Goal: Task Accomplishment & Management: Complete application form

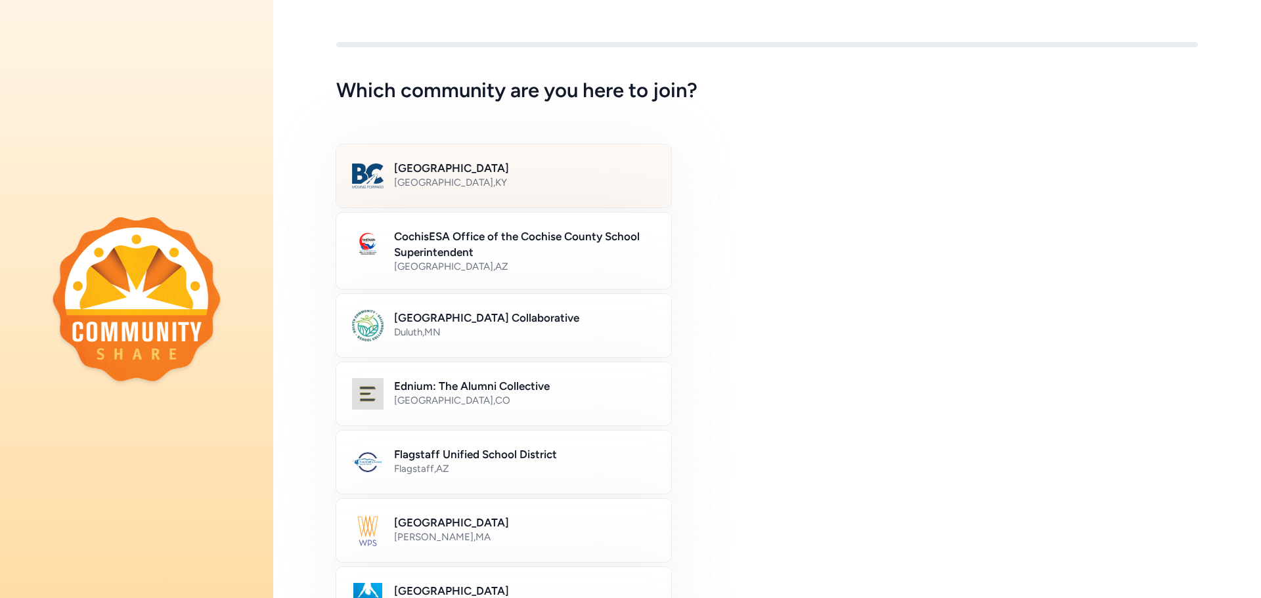
click at [473, 178] on div "[GEOGRAPHIC_DATA] , [GEOGRAPHIC_DATA]" at bounding box center [524, 182] width 261 height 13
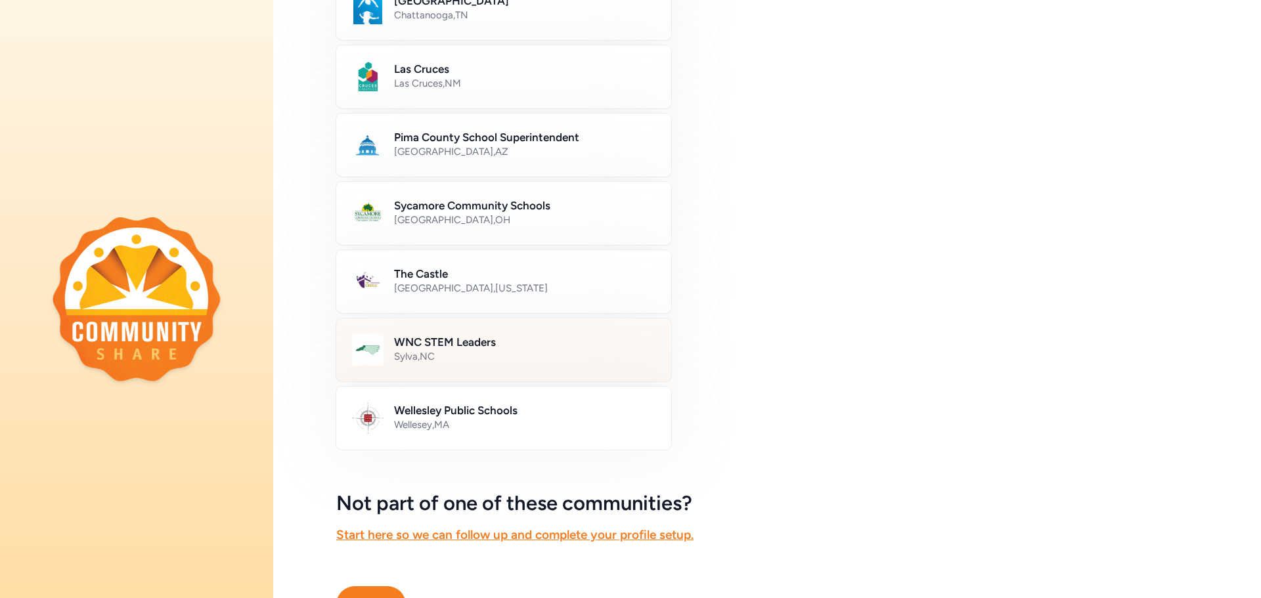
scroll to position [667, 0]
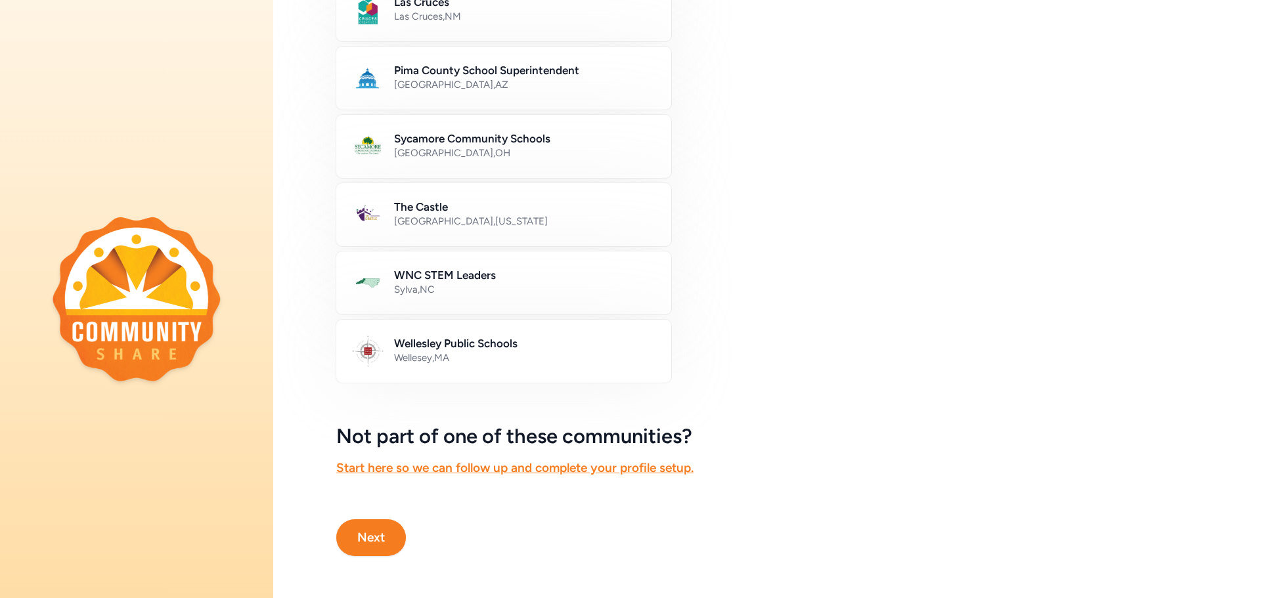
click at [391, 540] on button "Next" at bounding box center [371, 537] width 70 height 37
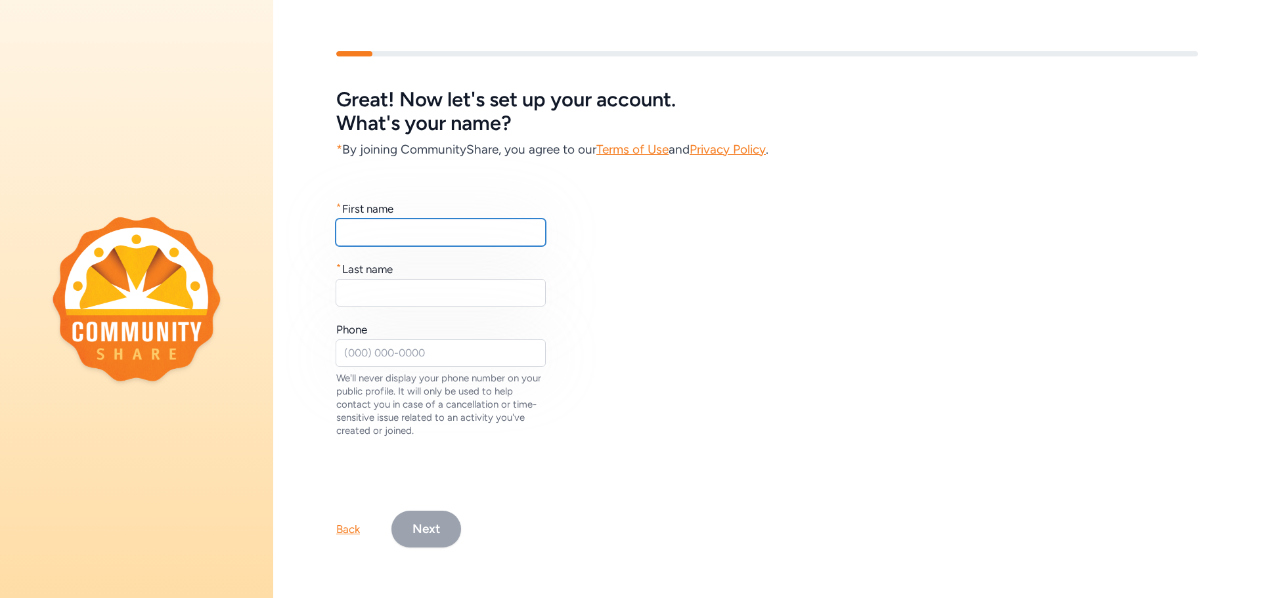
click at [385, 220] on input "text" at bounding box center [441, 233] width 210 height 28
type input "[PERSON_NAME]"
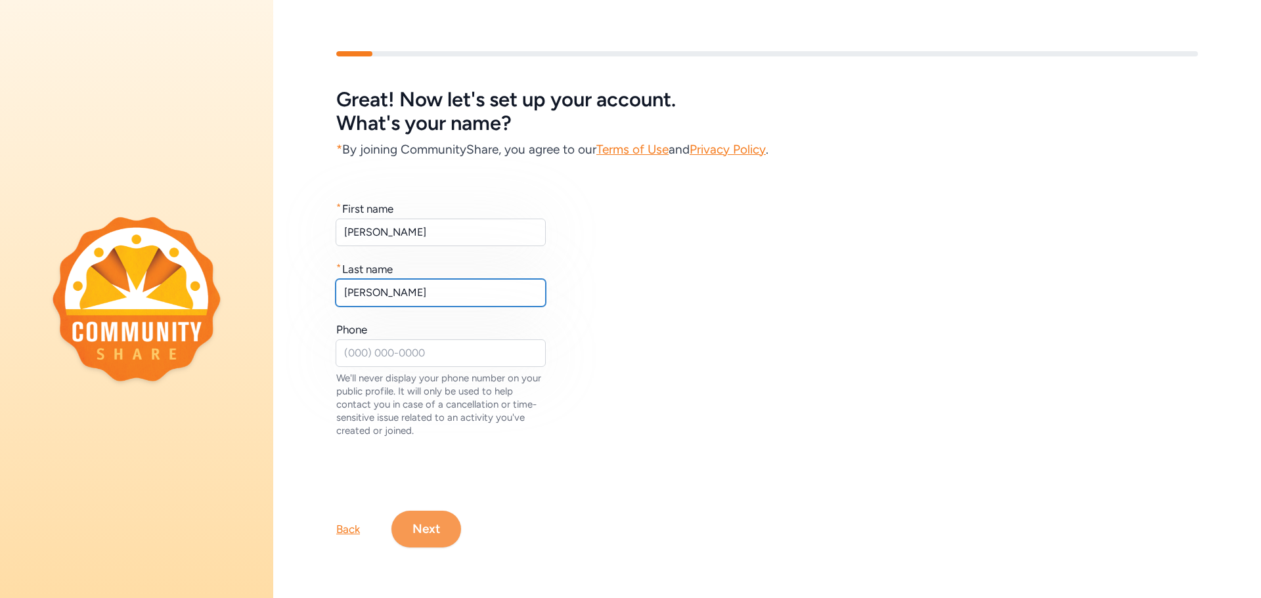
type input "[PERSON_NAME]"
click at [440, 521] on button "Next" at bounding box center [426, 529] width 70 height 37
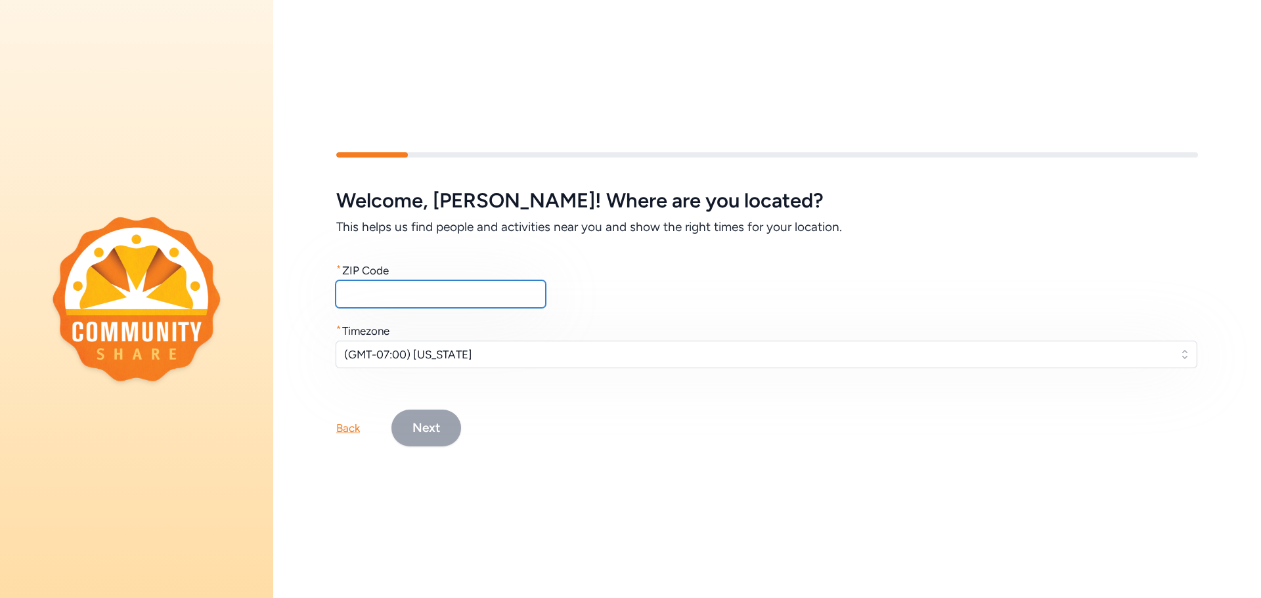
click at [410, 287] on input "text" at bounding box center [441, 294] width 210 height 28
type input "40047"
click at [434, 347] on span "(GMT-07:00) [US_STATE]" at bounding box center [757, 355] width 826 height 16
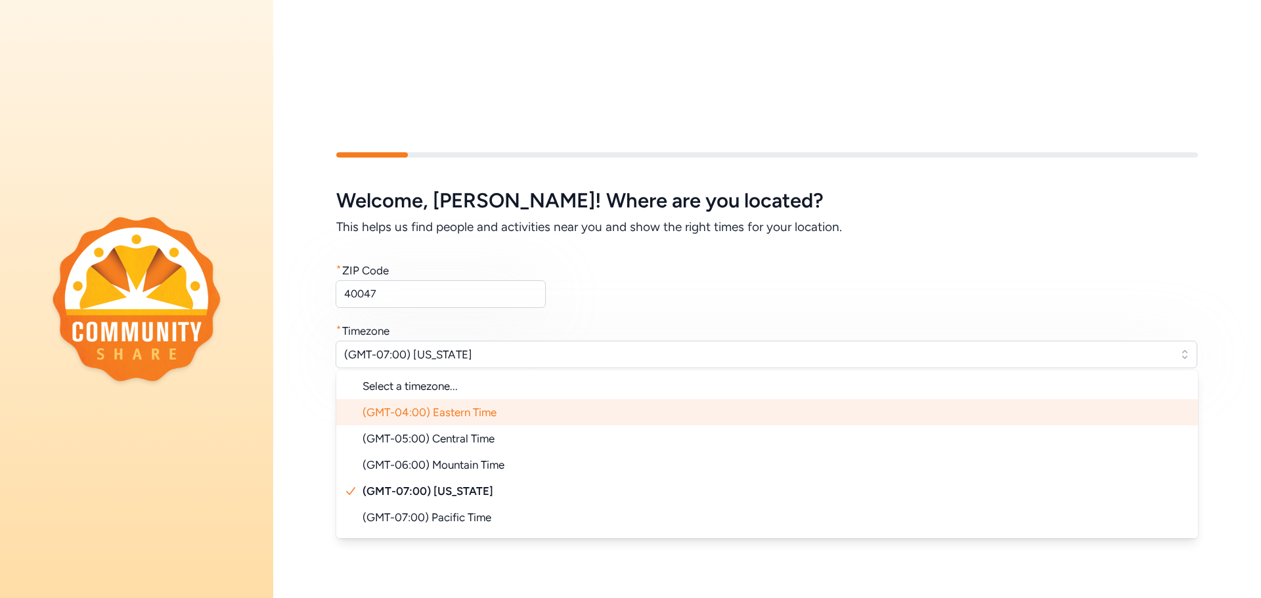
click at [449, 407] on span "(GMT-04:00) Eastern Time" at bounding box center [430, 412] width 134 height 13
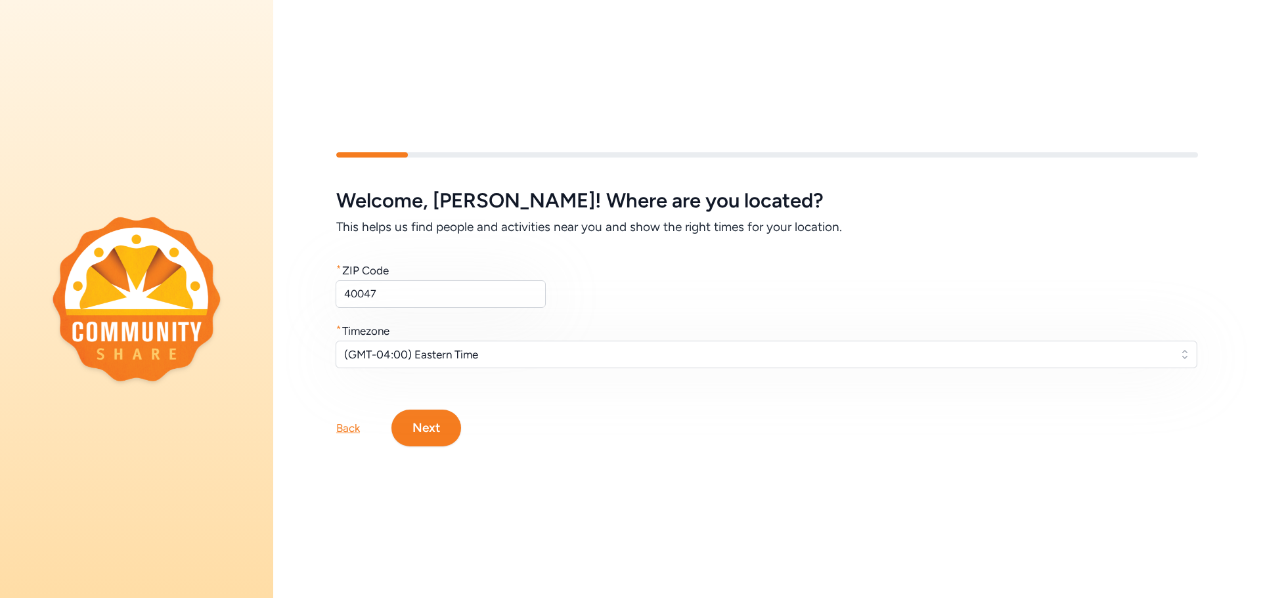
click at [445, 422] on button "Next" at bounding box center [426, 428] width 70 height 37
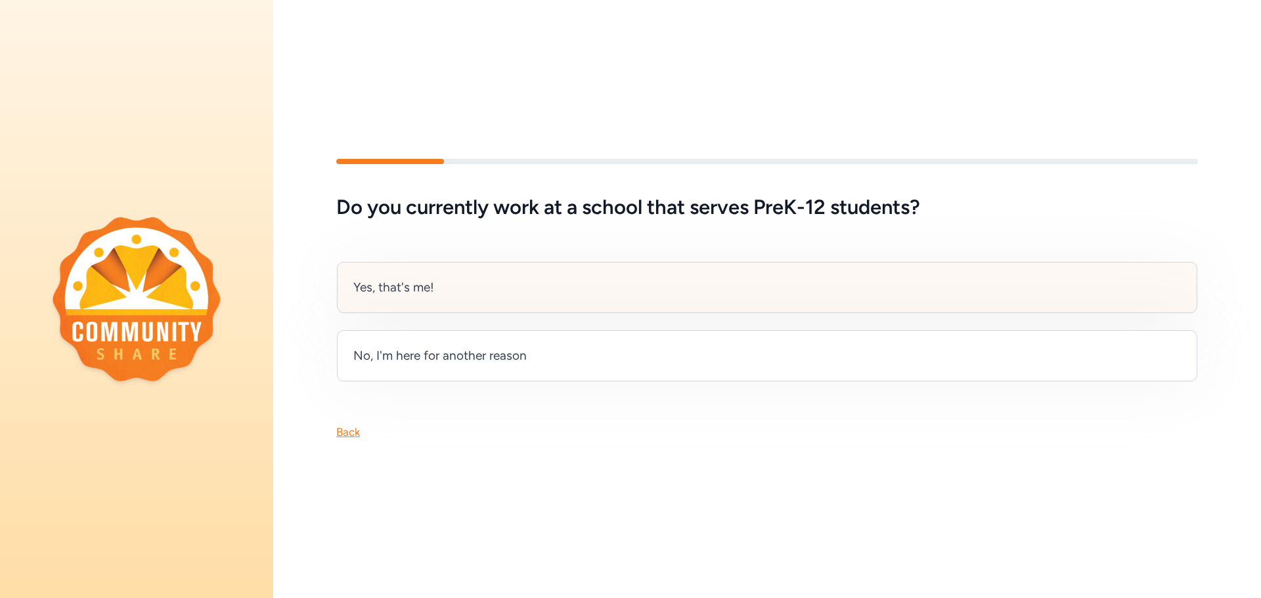
click at [436, 284] on div "Yes, that's me!" at bounding box center [767, 287] width 860 height 51
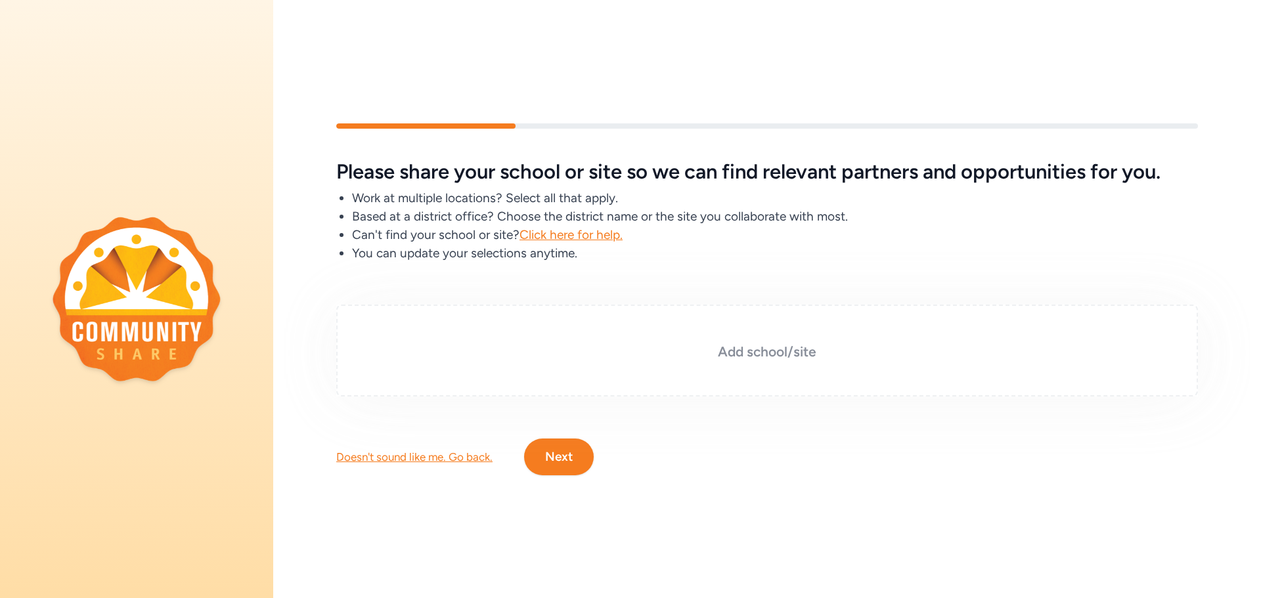
click at [749, 346] on h3 "Add school/site" at bounding box center [767, 352] width 796 height 18
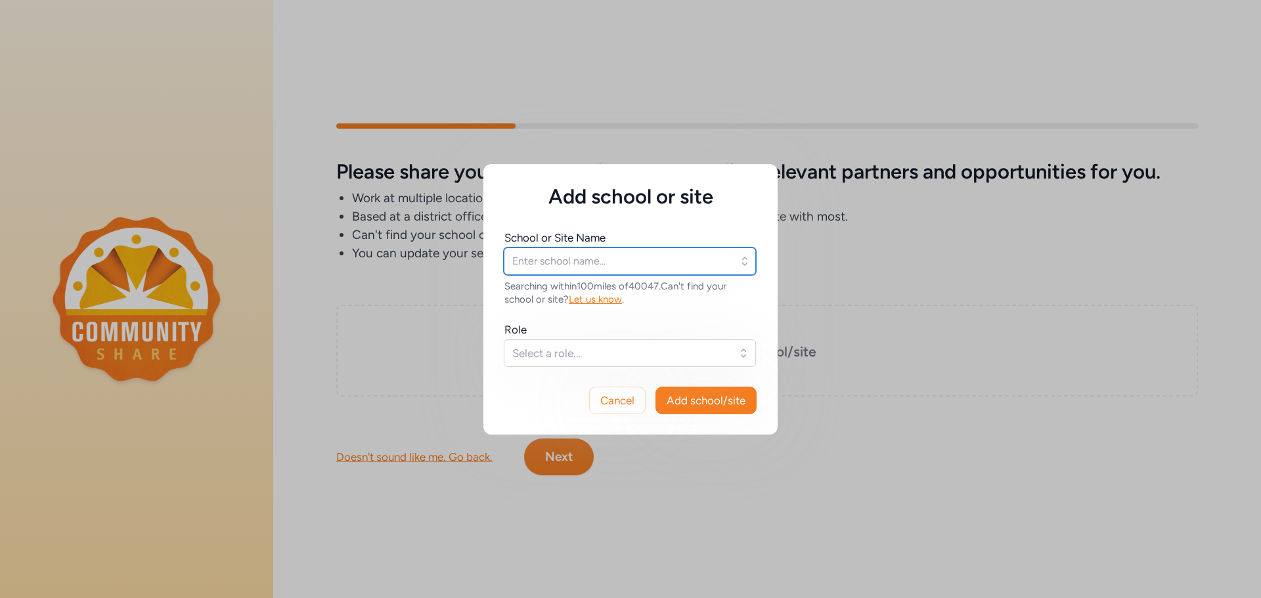
click at [619, 265] on input "text" at bounding box center [630, 262] width 252 height 28
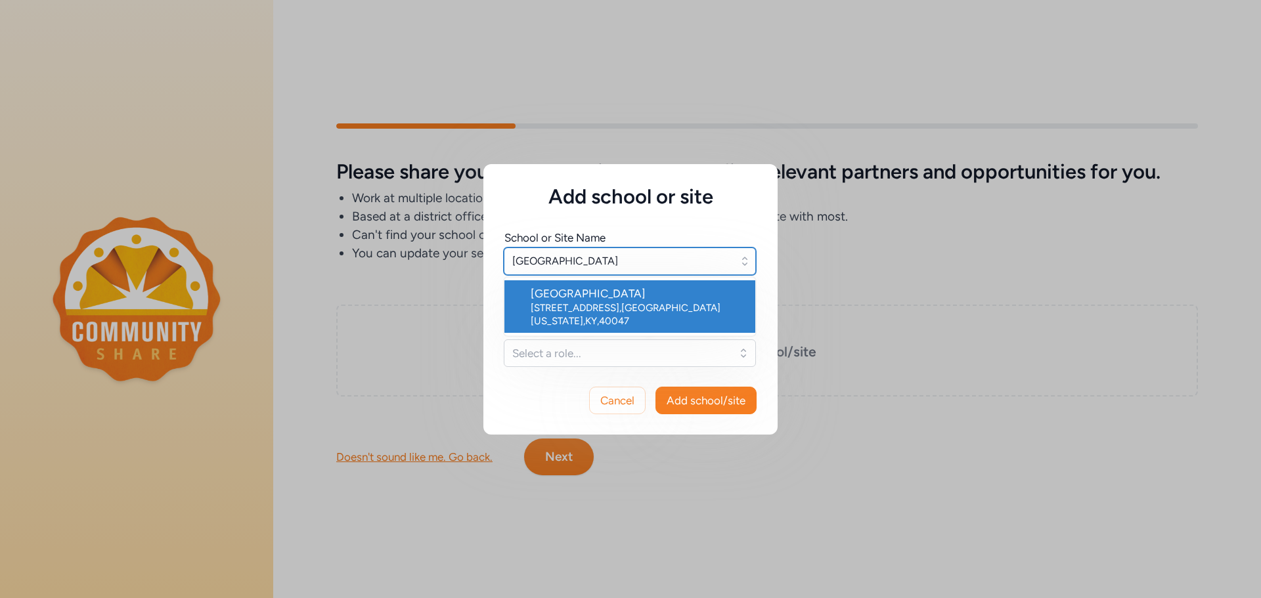
type input "[GEOGRAPHIC_DATA]"
click at [617, 294] on div "[GEOGRAPHIC_DATA]" at bounding box center [638, 294] width 214 height 16
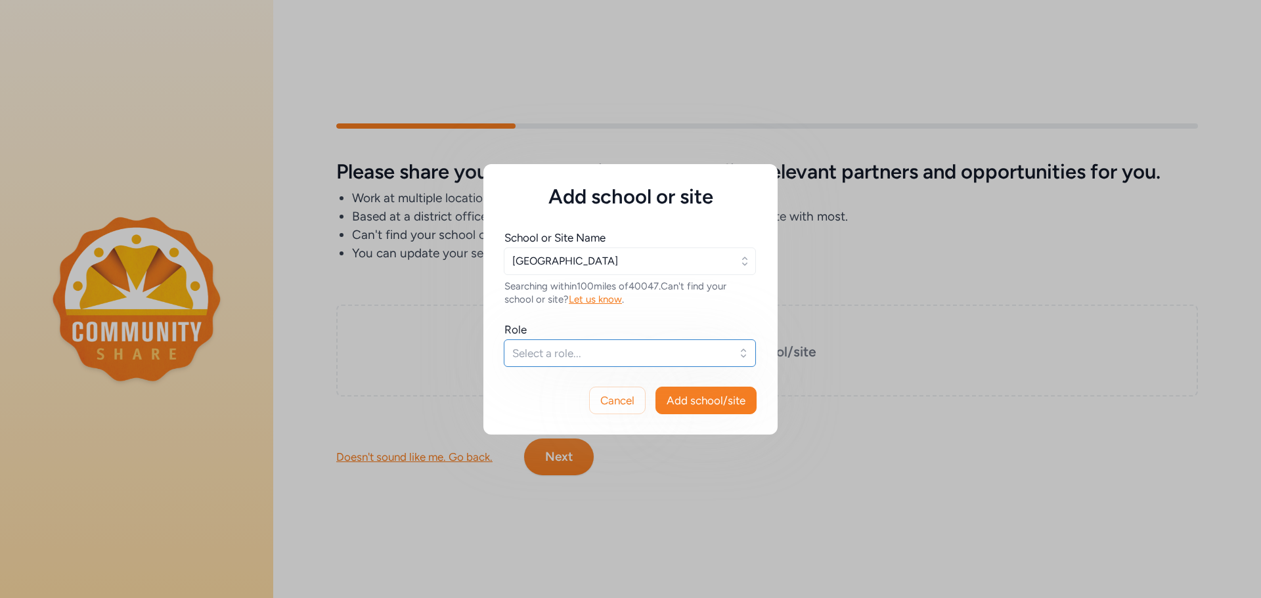
click at [546, 355] on span "Select a role..." at bounding box center [620, 353] width 217 height 16
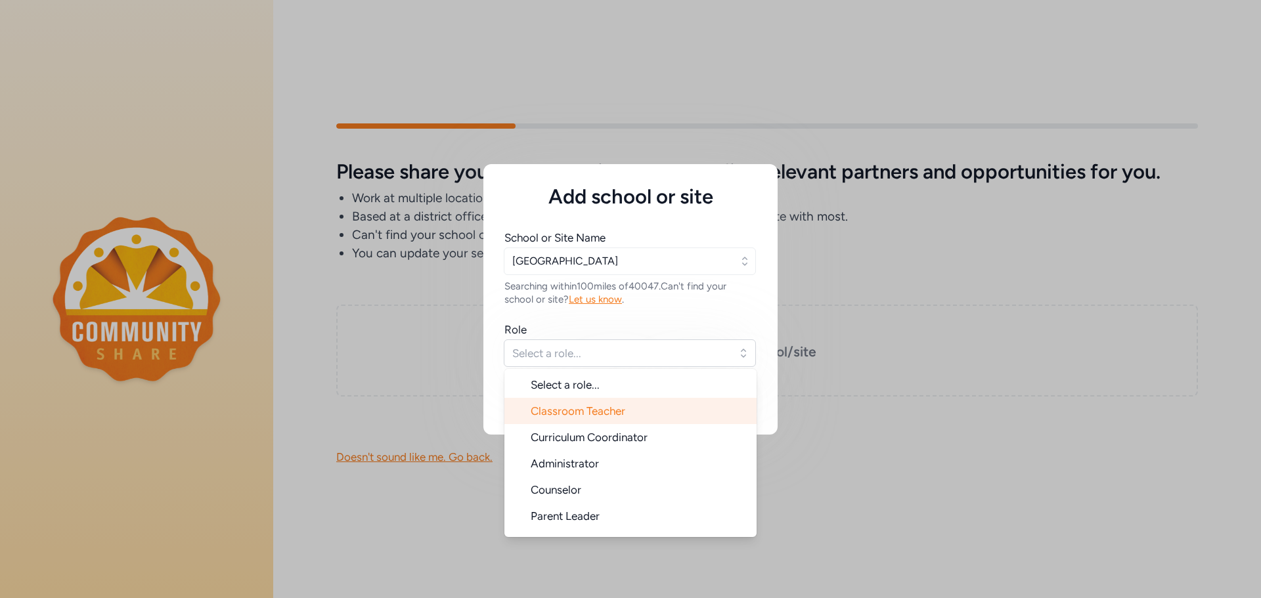
click at [569, 403] on li "Classroom Teacher" at bounding box center [630, 411] width 252 height 26
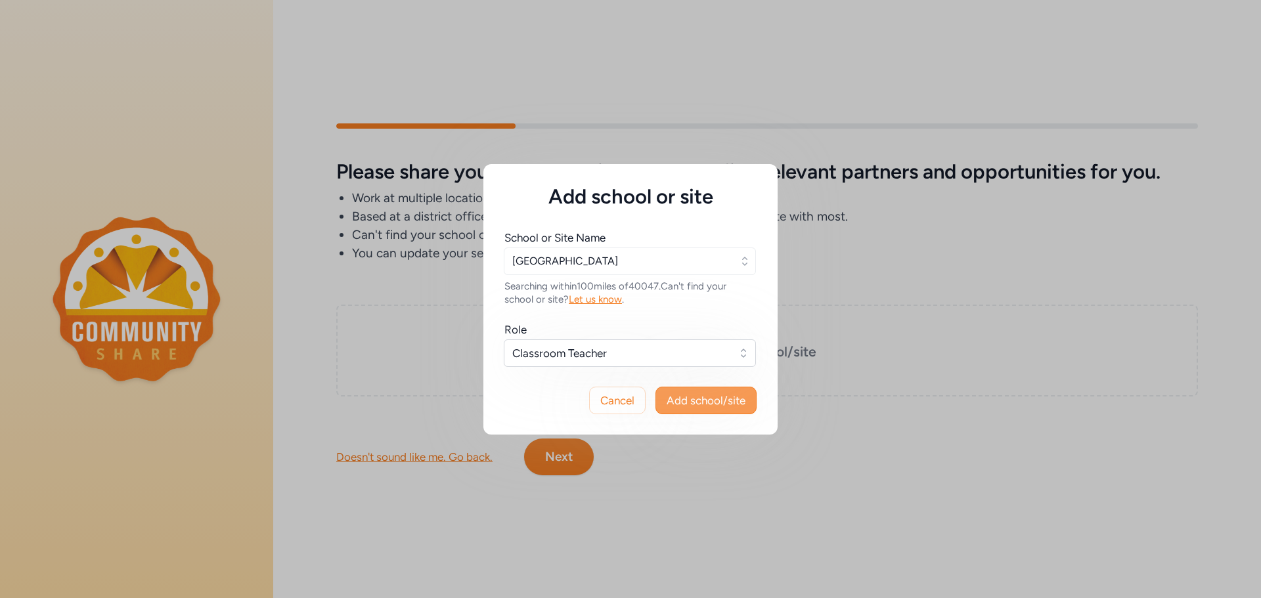
click at [716, 400] on span "Add school/site" at bounding box center [706, 401] width 79 height 16
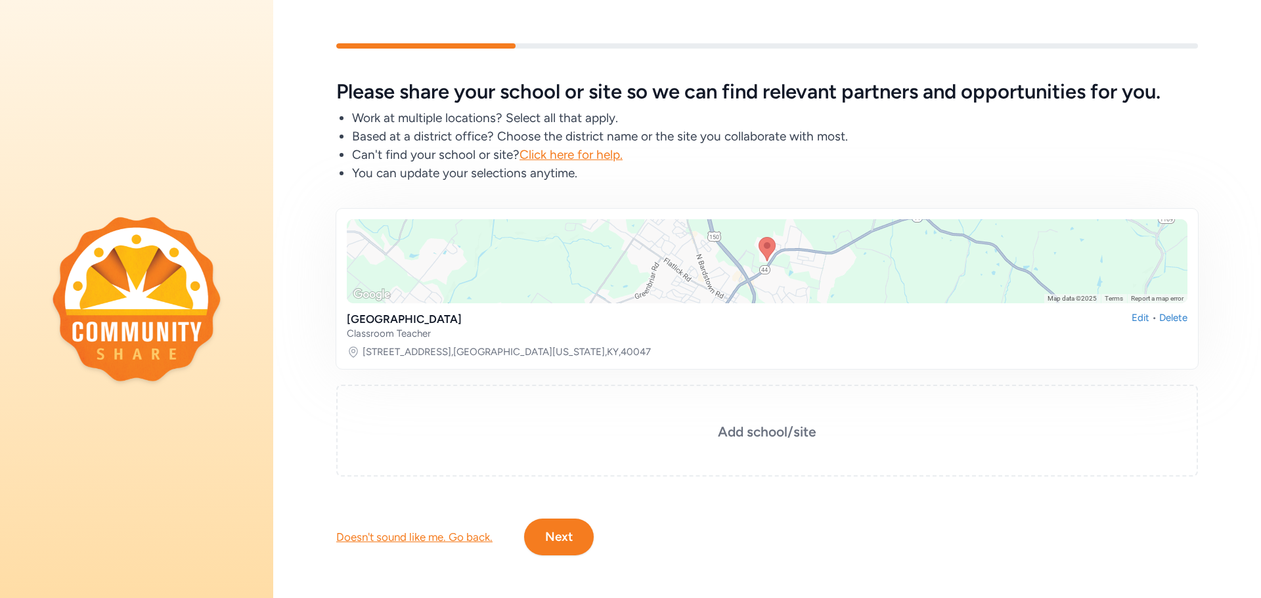
click at [580, 524] on button "Next" at bounding box center [559, 537] width 70 height 37
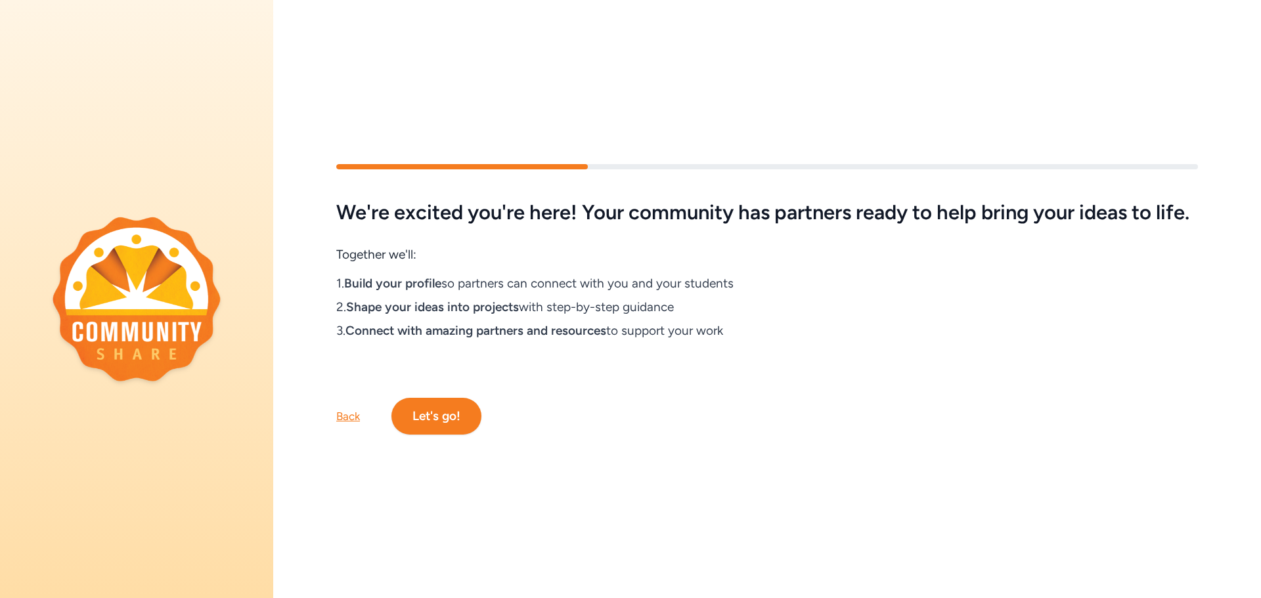
click at [423, 420] on button "Let's go!" at bounding box center [436, 416] width 90 height 37
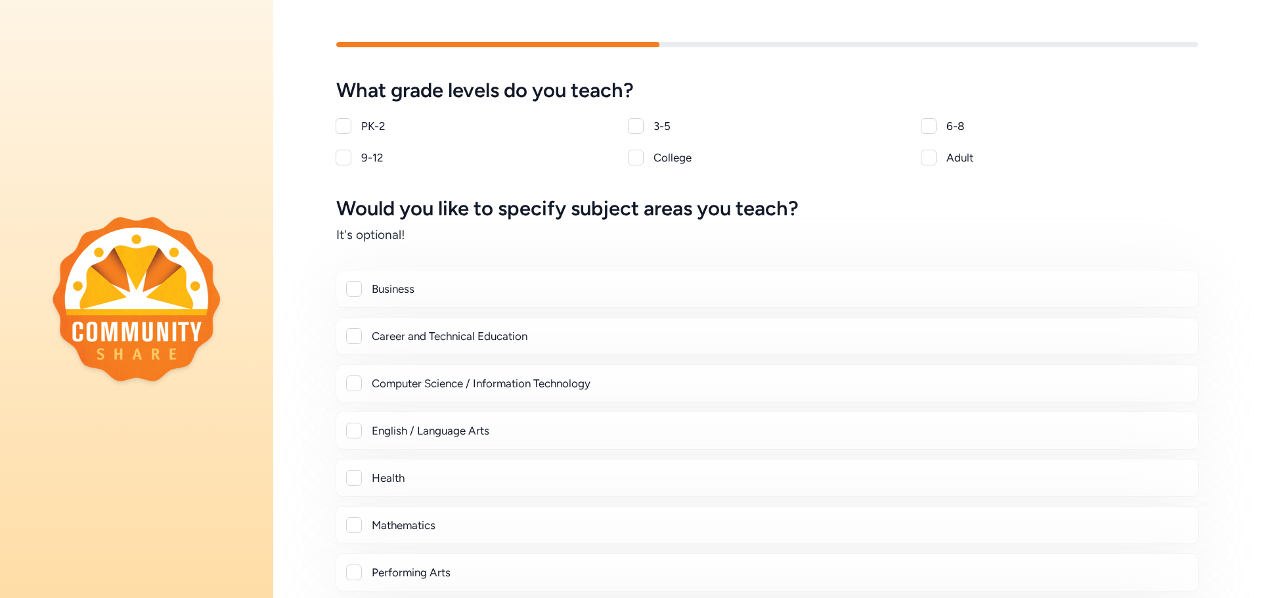
click at [391, 158] on div "9-12" at bounding box center [487, 158] width 252 height 16
checkbox input "true"
click at [447, 295] on div "Business" at bounding box center [780, 289] width 816 height 16
checkbox input "true"
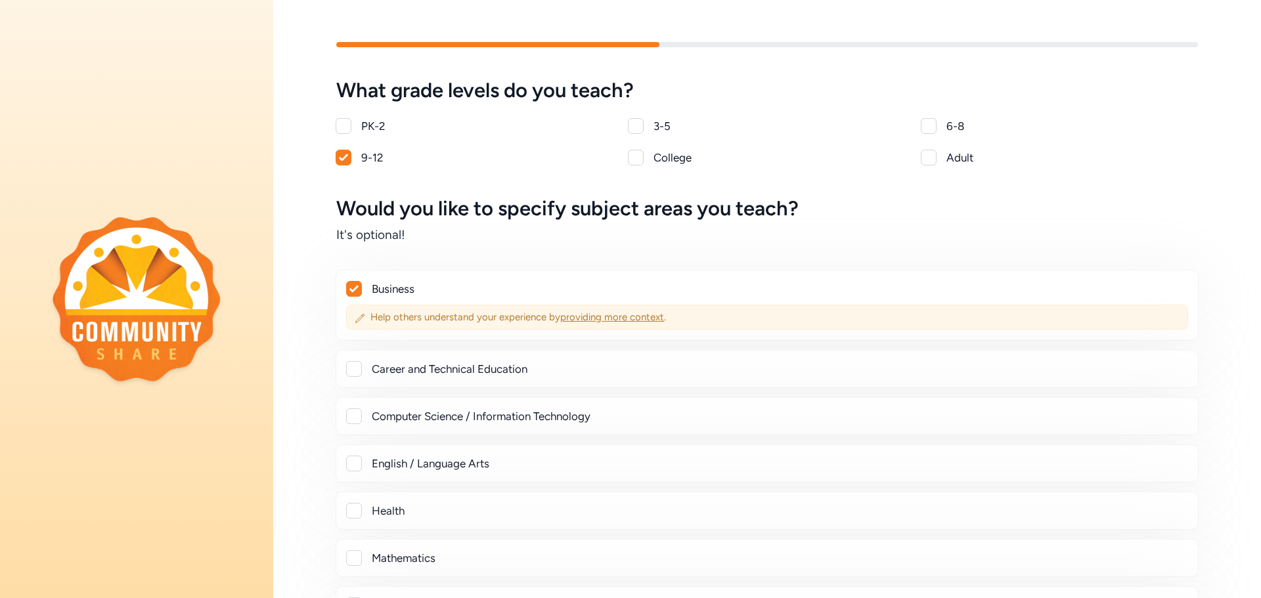
click at [601, 318] on span "providing more context" at bounding box center [612, 317] width 104 height 12
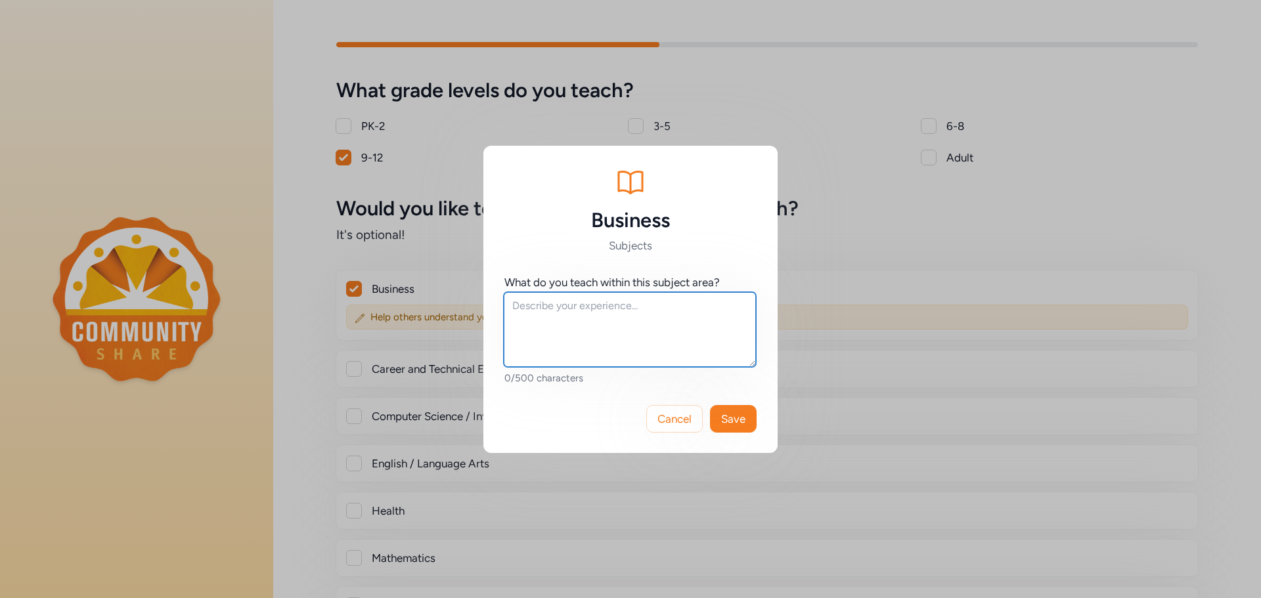
click at [602, 318] on textarea at bounding box center [630, 329] width 252 height 75
type textarea "Digital Literacy Principles of Marketing Fundamentals of Social Media Marketing"
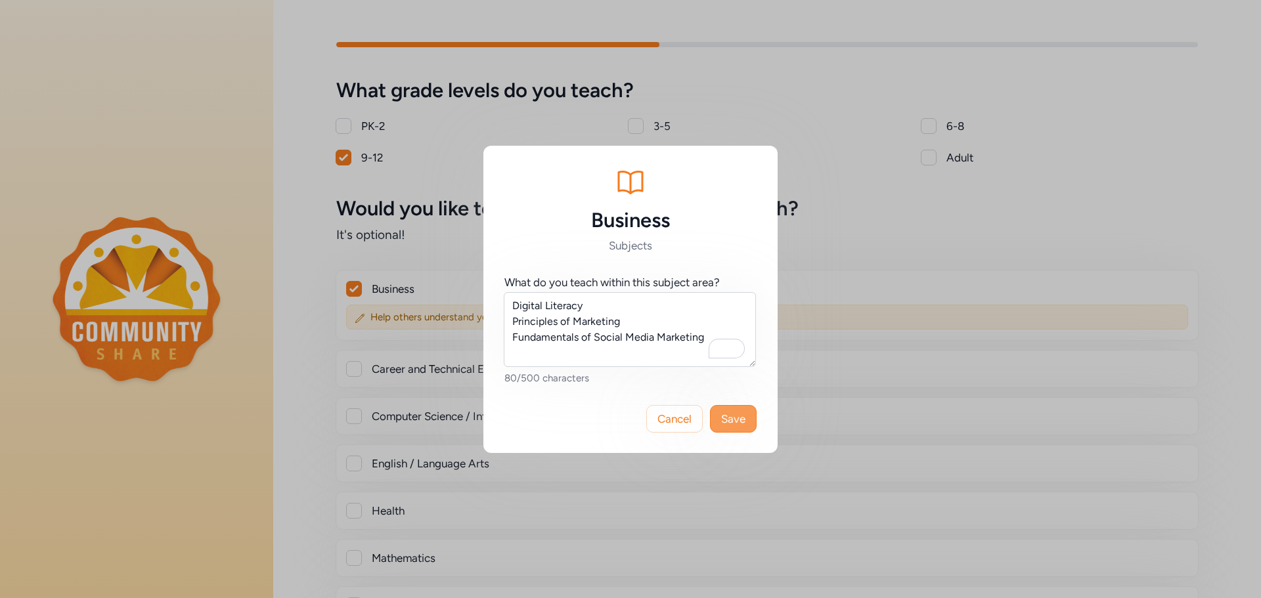
click at [733, 421] on span "Save" at bounding box center [733, 419] width 24 height 16
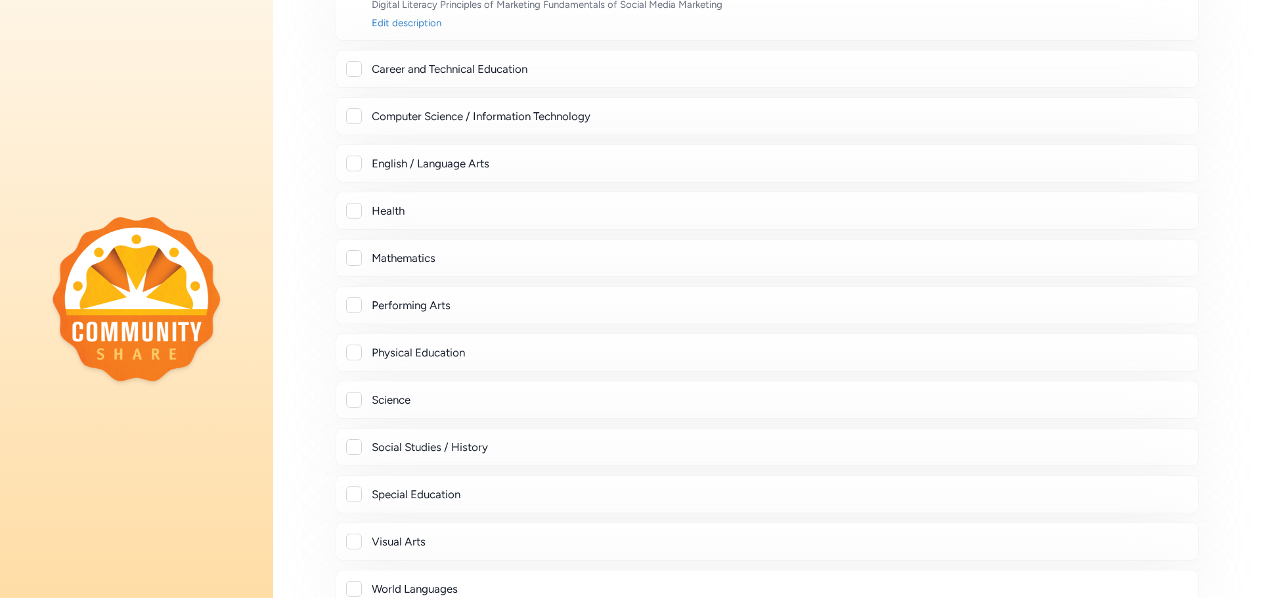
scroll to position [472, 0]
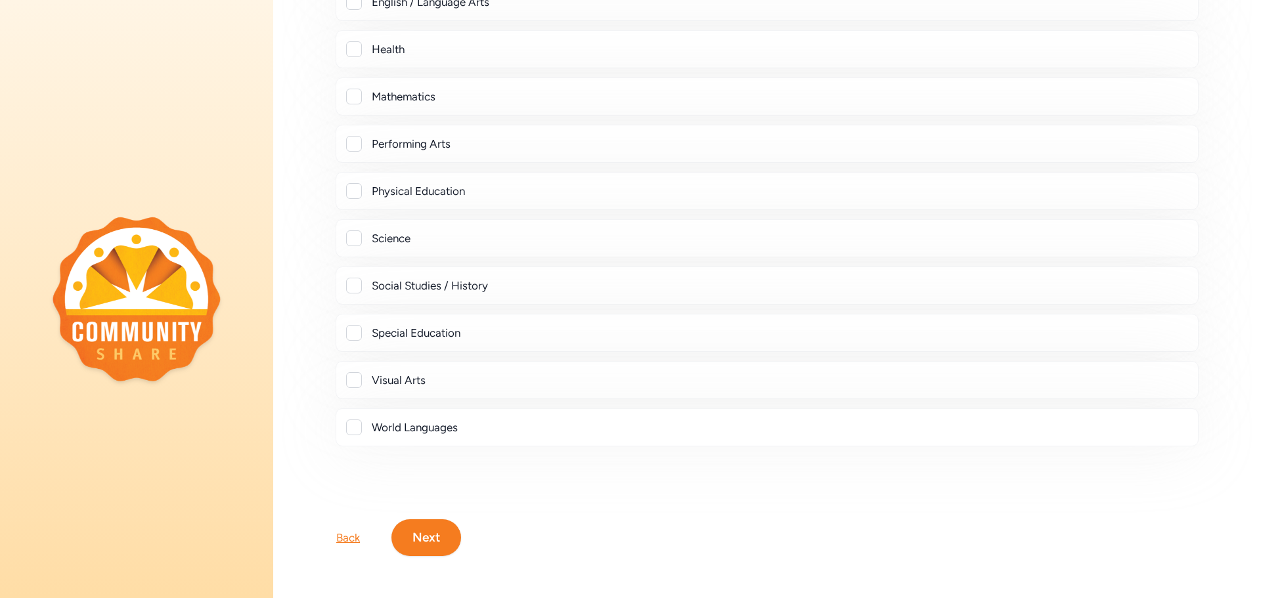
click at [433, 523] on button "Next" at bounding box center [426, 537] width 70 height 37
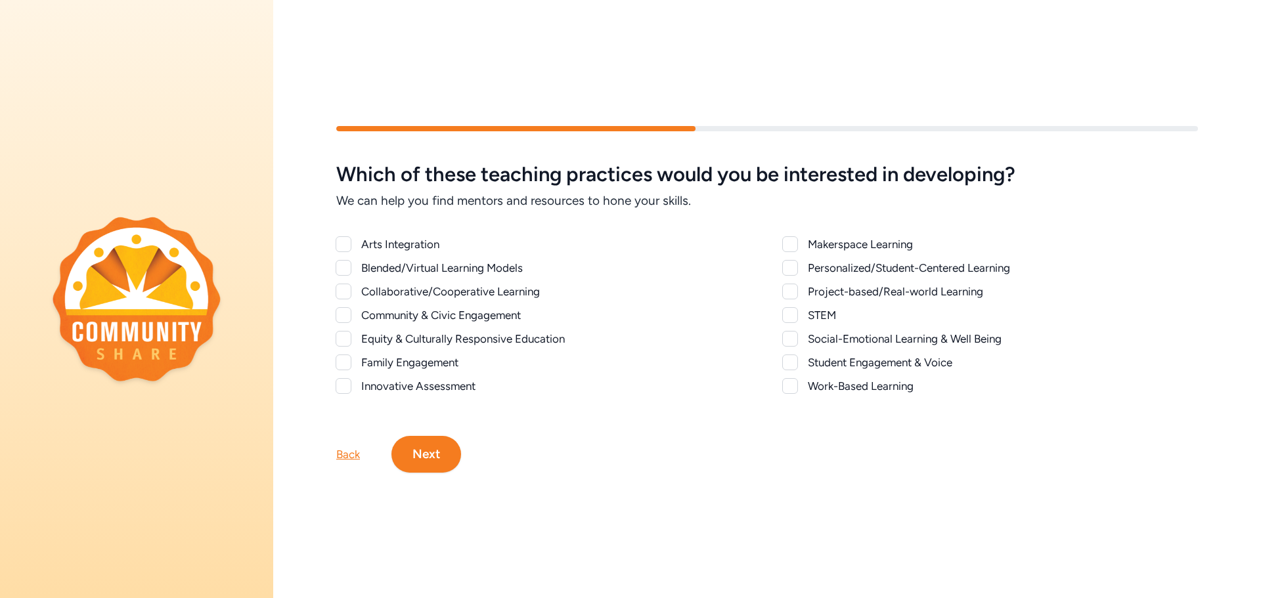
click at [466, 261] on div "Blended/Virtual Learning Models" at bounding box center [556, 268] width 390 height 16
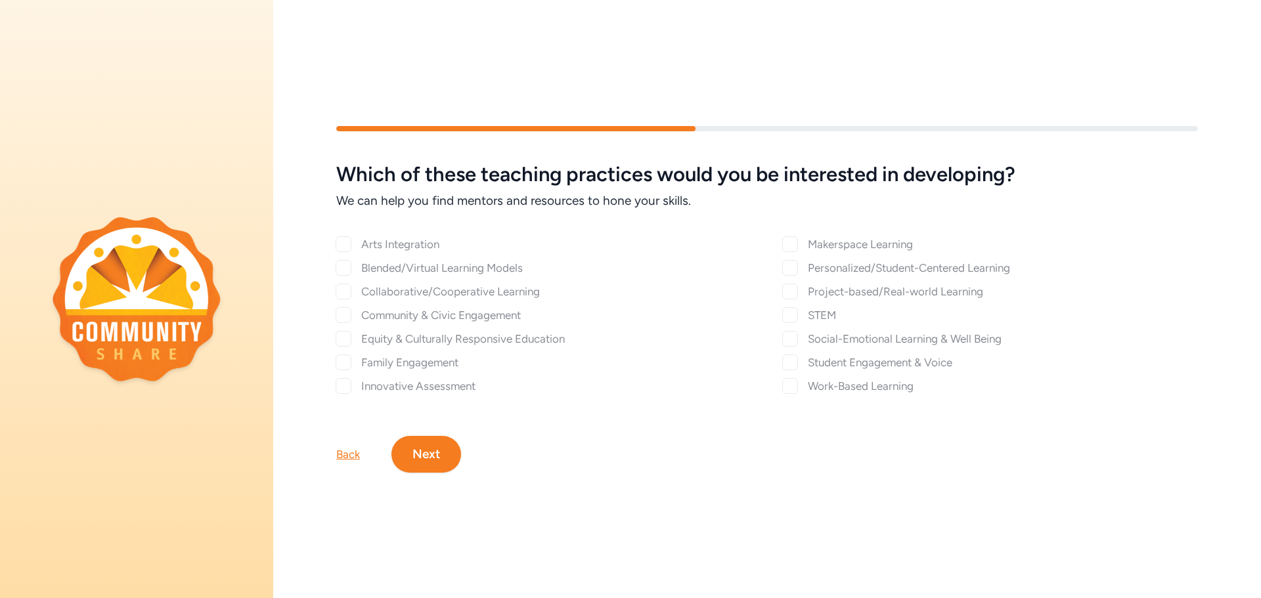
checkbox input "true"
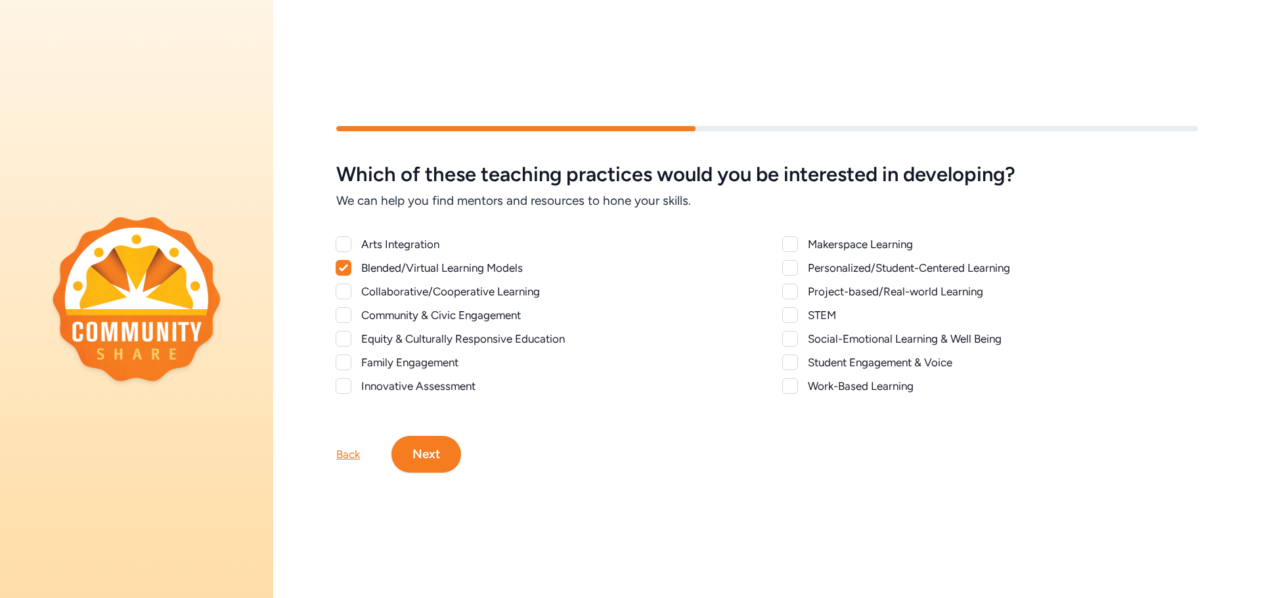
click at [378, 383] on div "Innovative Assessment" at bounding box center [556, 386] width 390 height 16
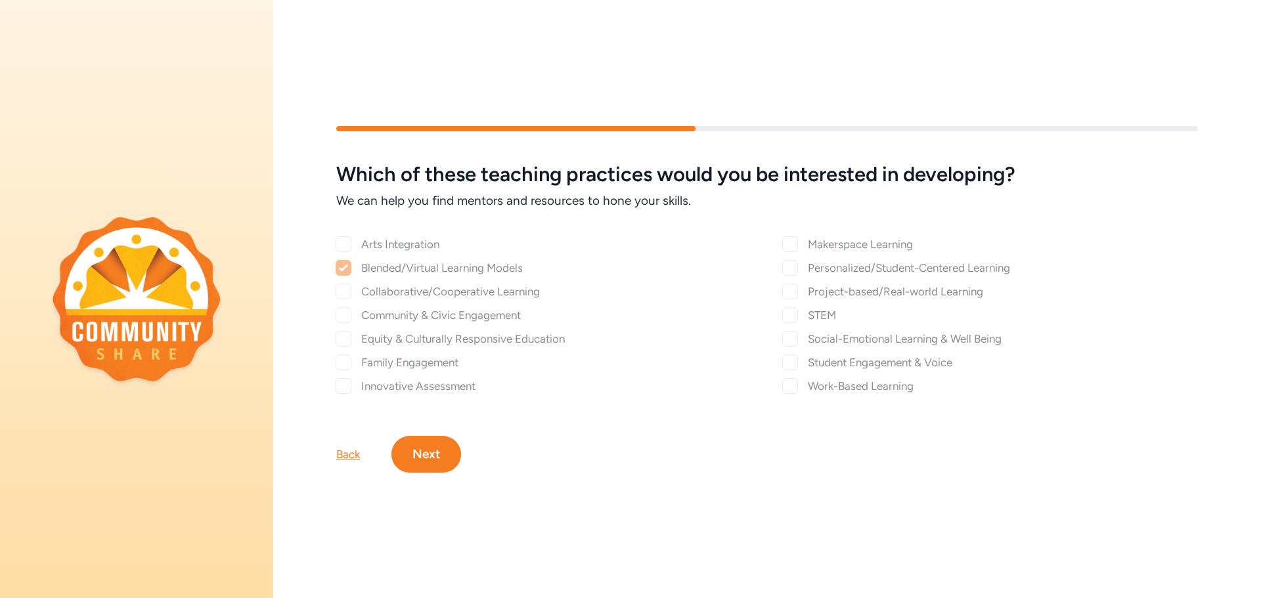
checkbox input "true"
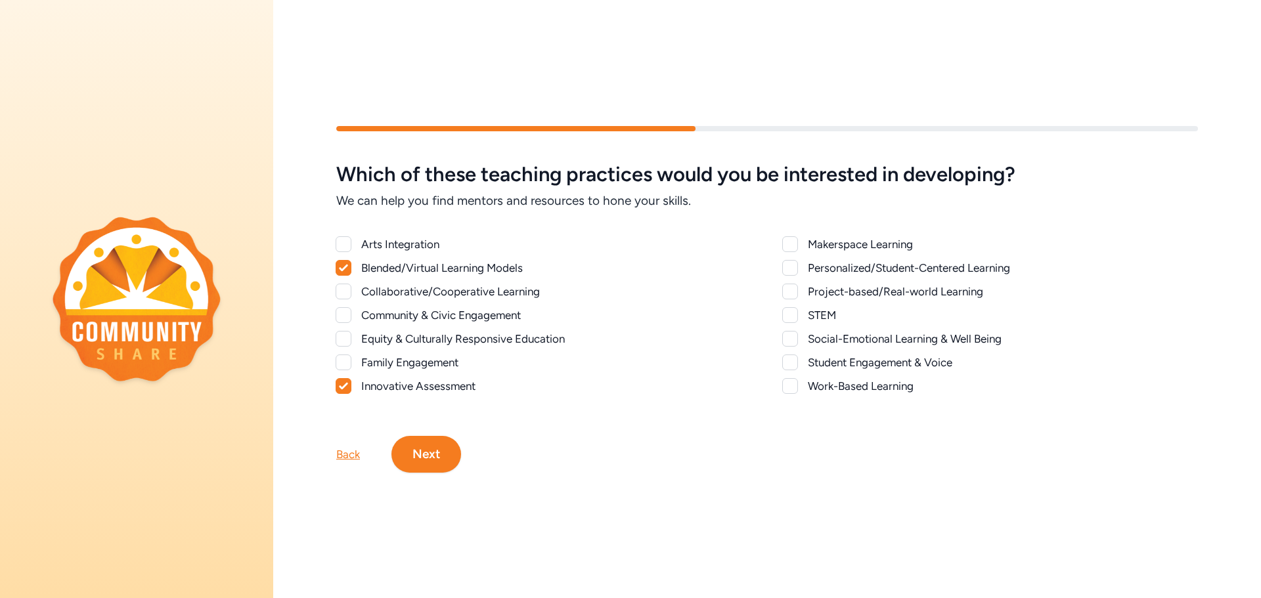
click at [864, 261] on div "Personalized/Student-Centered Learning" at bounding box center [1003, 268] width 390 height 16
checkbox input "true"
click at [854, 287] on div "Project-based/Real-world Learning" at bounding box center [1003, 292] width 390 height 16
checkbox input "true"
click at [882, 355] on div "Student Engagement & Voice" at bounding box center [1003, 363] width 390 height 16
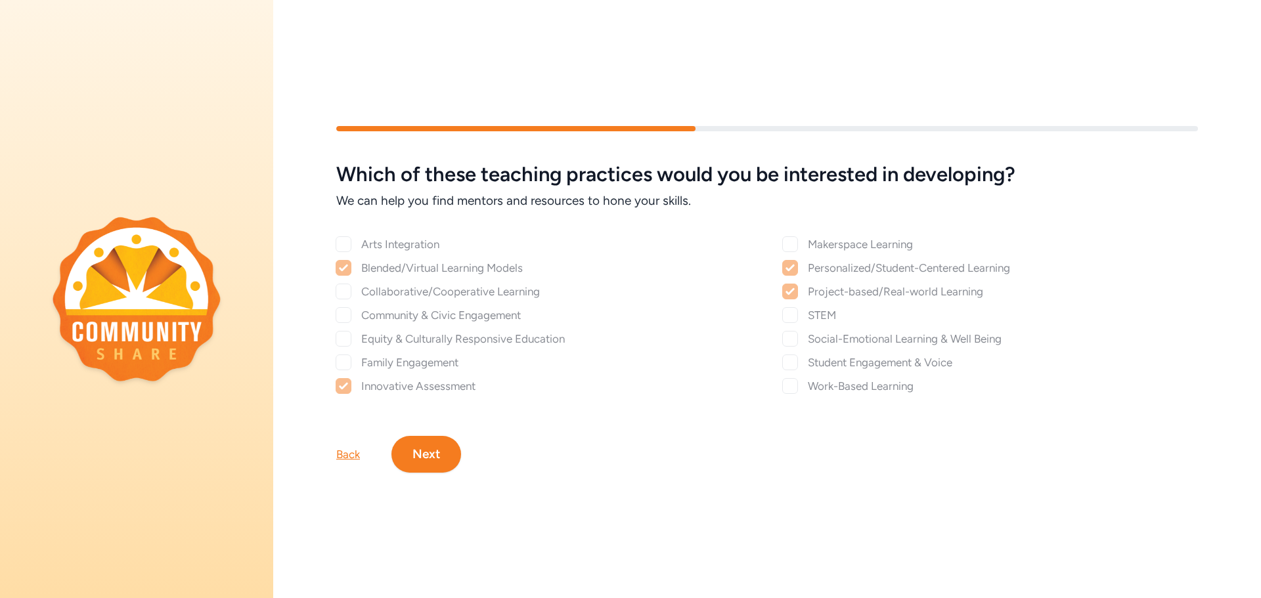
checkbox input "true"
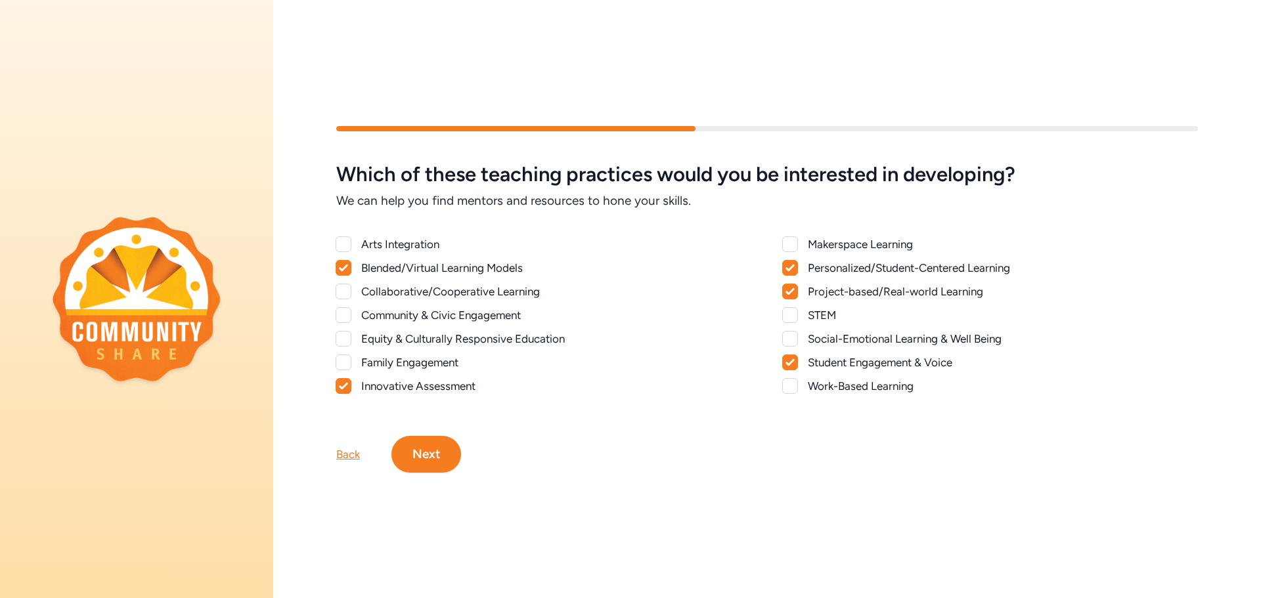
click at [801, 381] on div "Work-Based Learning" at bounding box center [990, 386] width 415 height 16
click at [818, 380] on div "Work-Based Learning" at bounding box center [1003, 386] width 390 height 16
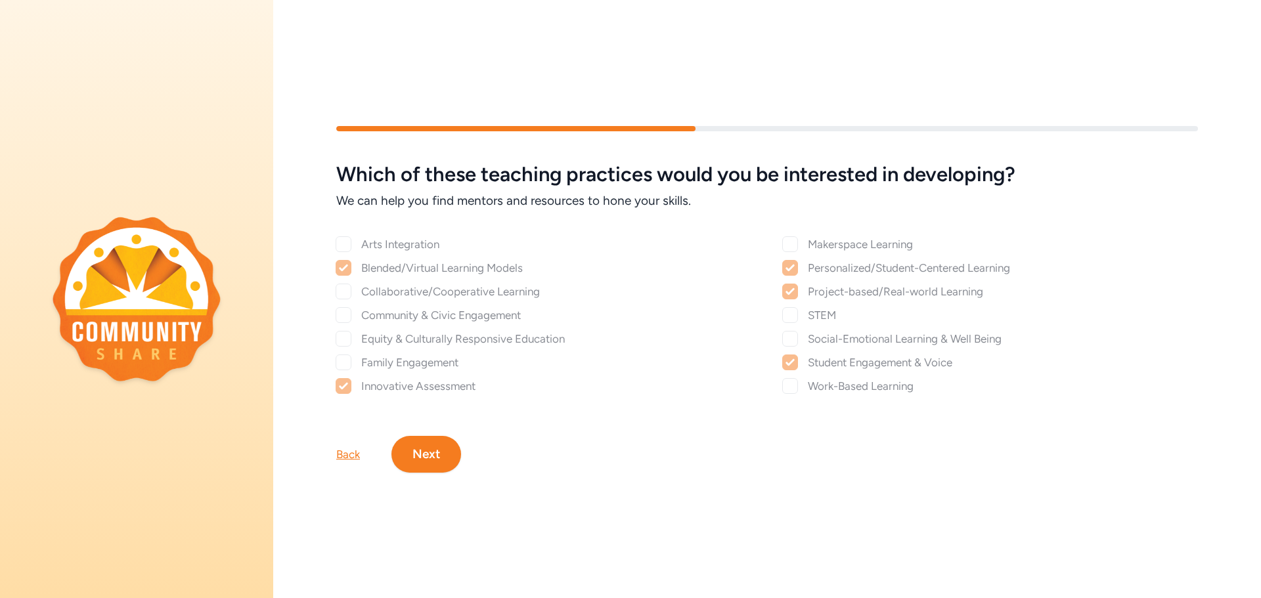
checkbox input "true"
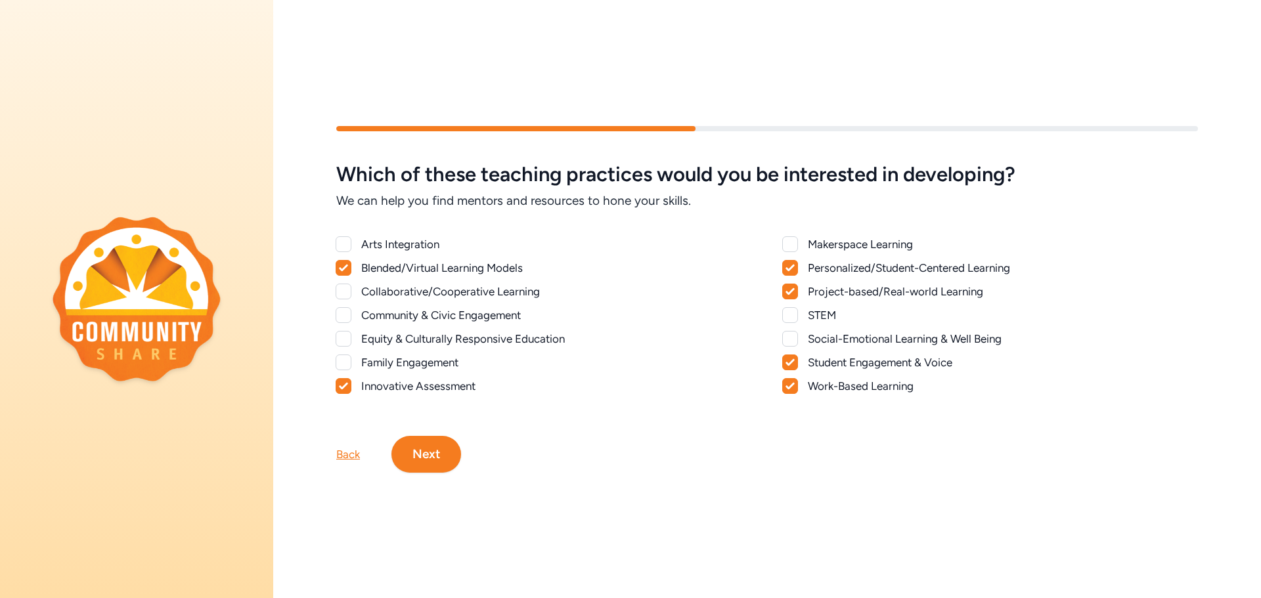
click at [424, 443] on button "Next" at bounding box center [426, 454] width 70 height 37
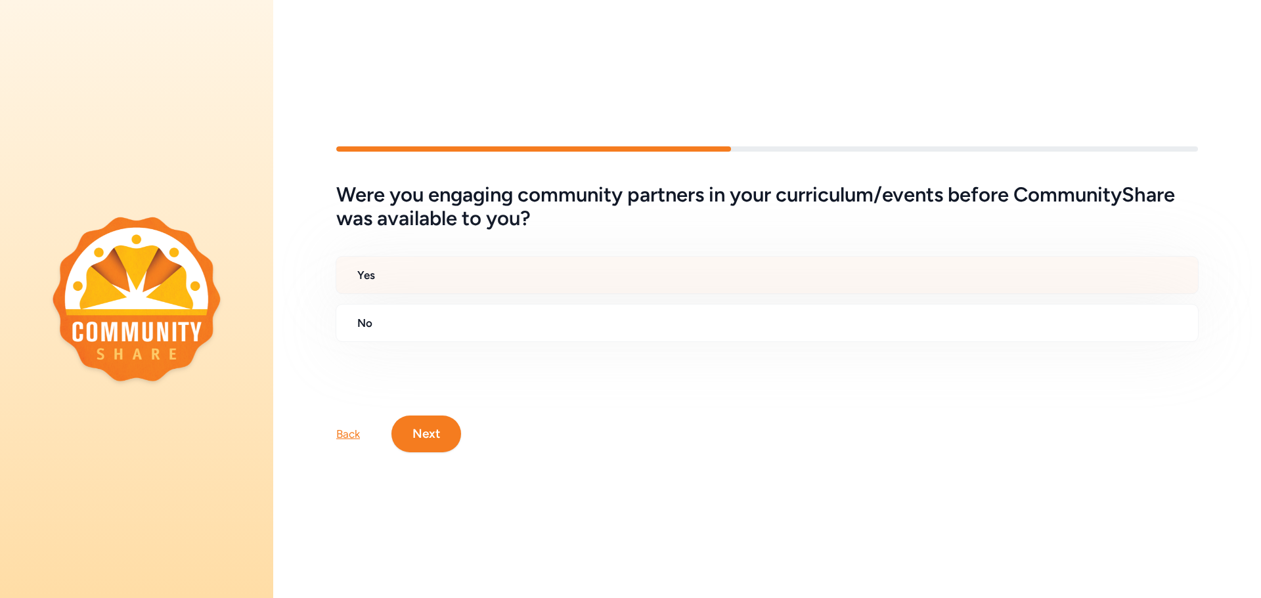
click at [394, 267] on h2 "Yes" at bounding box center [772, 275] width 830 height 16
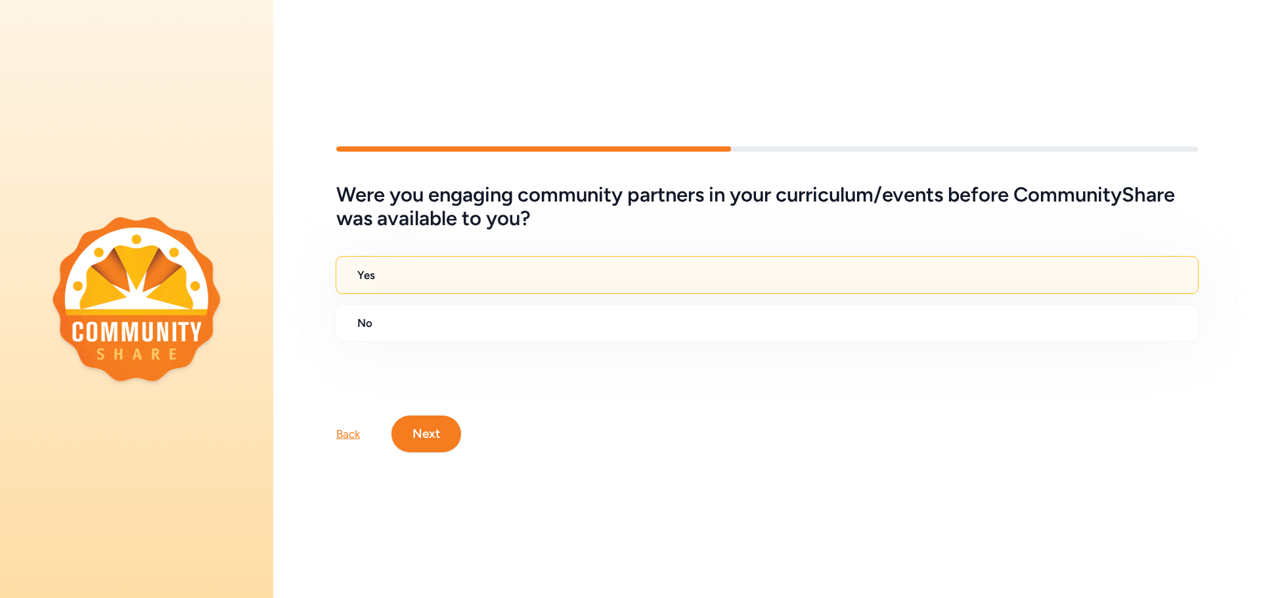
click at [439, 422] on button "Next" at bounding box center [426, 434] width 70 height 37
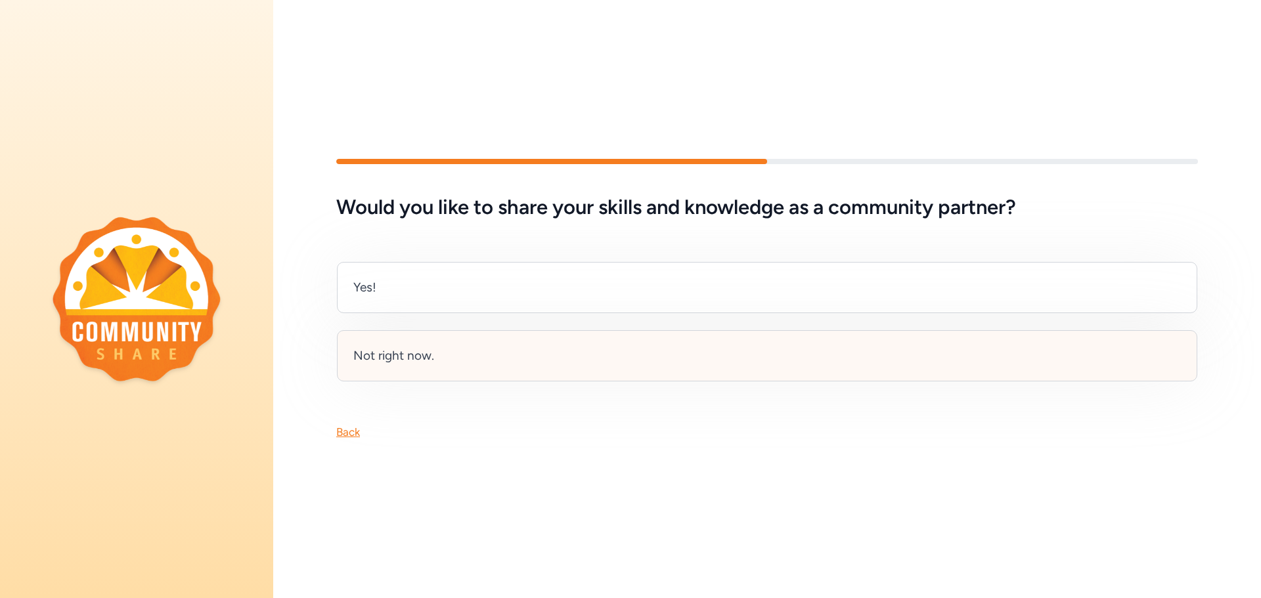
click at [450, 353] on div "Not right now." at bounding box center [767, 355] width 860 height 51
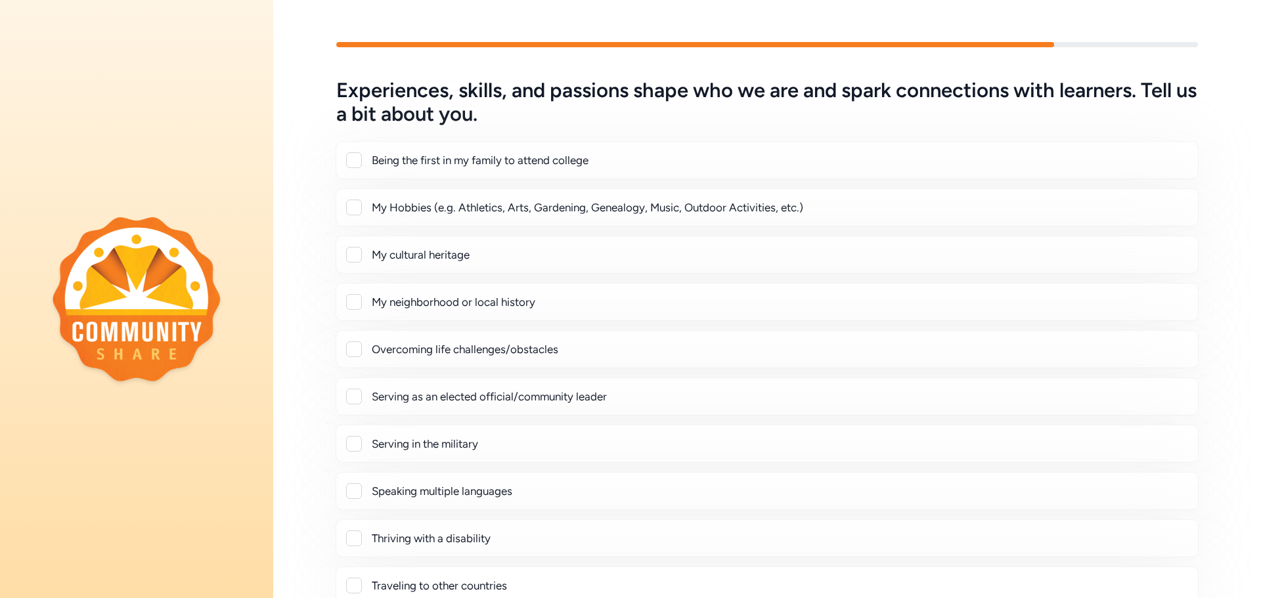
click at [443, 206] on div "My Hobbies (e.g. Athletics, Arts, Gardening, Genealogy, Music, Outdoor Activiti…" at bounding box center [780, 208] width 816 height 16
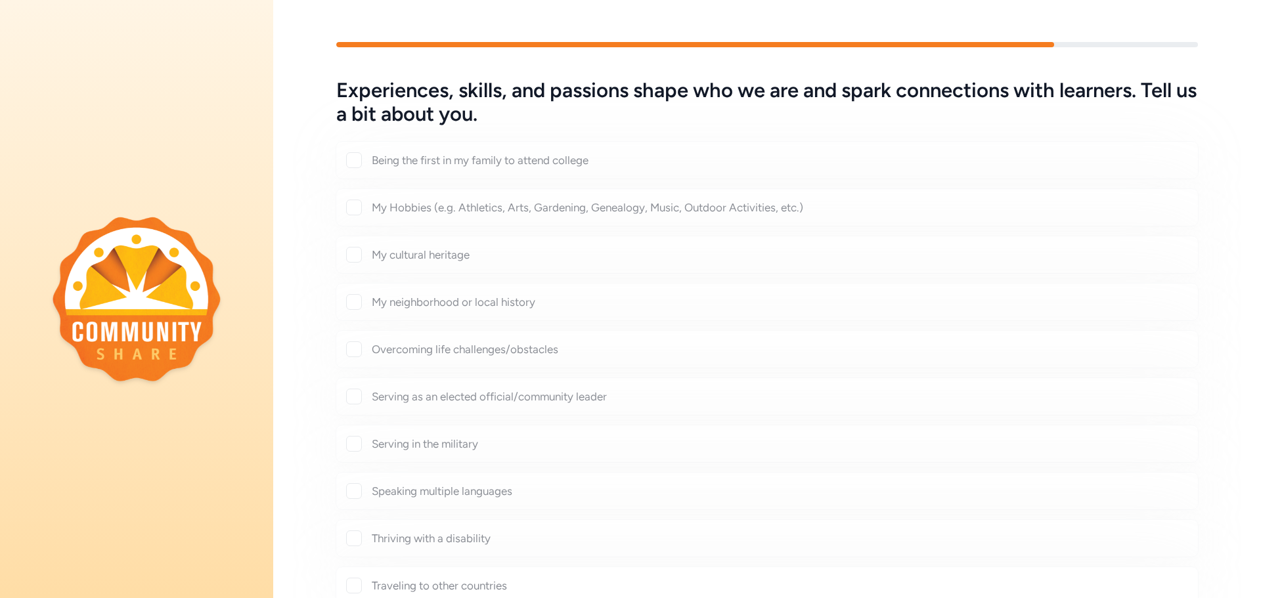
checkbox input "true"
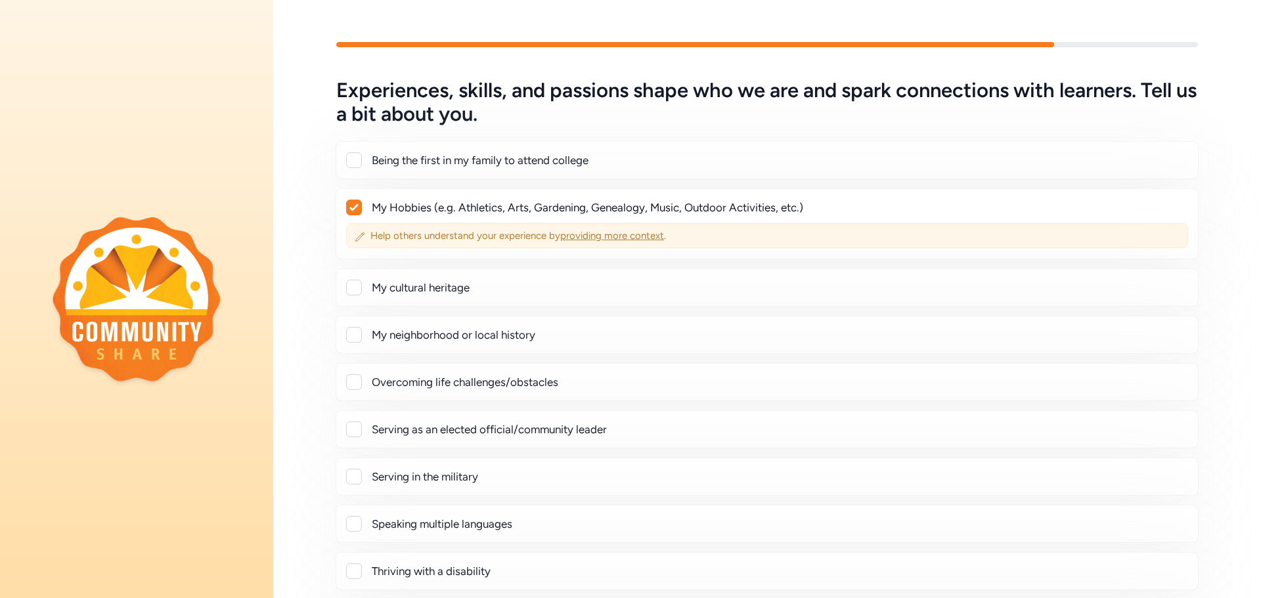
click at [584, 234] on span "providing more context" at bounding box center [612, 236] width 104 height 12
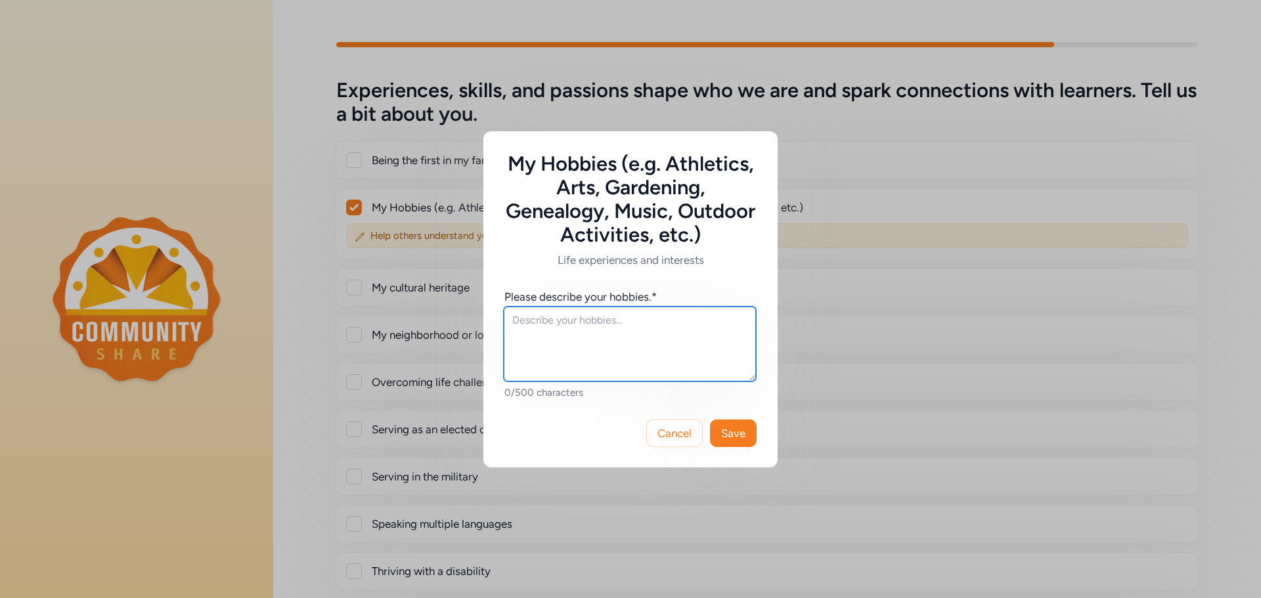
click at [577, 328] on textarea at bounding box center [630, 344] width 252 height 75
click at [573, 321] on textarea "Athletics," at bounding box center [630, 344] width 252 height 75
click at [544, 320] on textarea "Athletics, Gardening, Cooking, Audio Books" at bounding box center [630, 344] width 252 height 75
click at [554, 322] on textarea "Athletics, Gardening, Cooking, Audio Books" at bounding box center [630, 344] width 252 height 75
type textarea "Athletics, Gardening, Cooking, Audio Books"
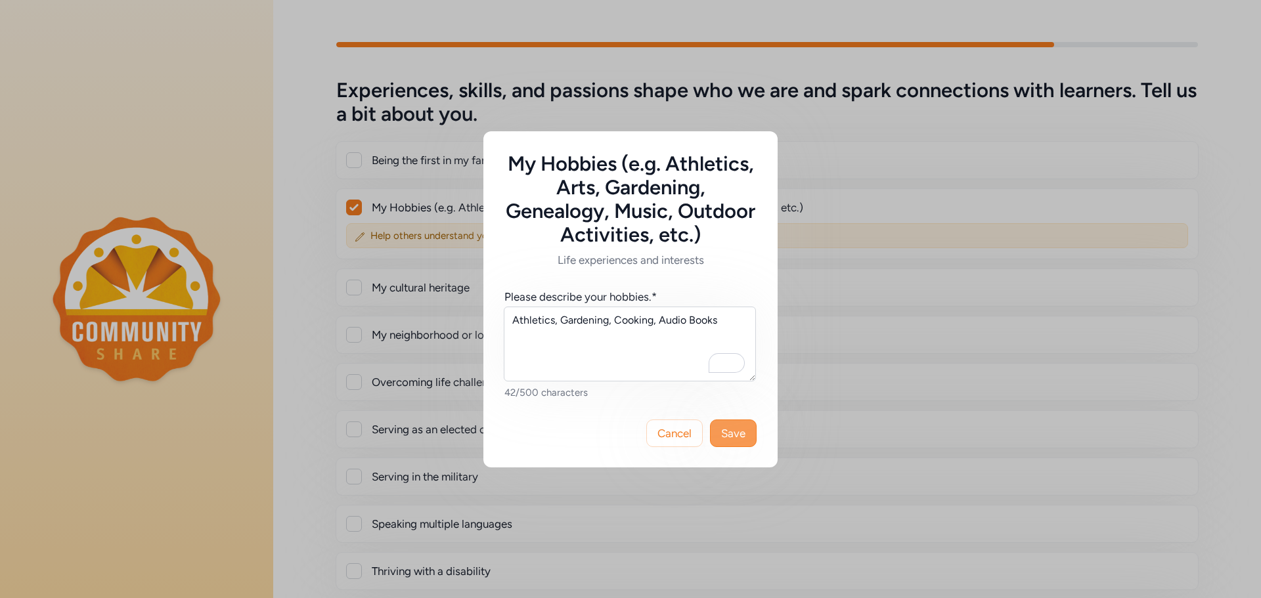
click at [735, 433] on span "Save" at bounding box center [733, 434] width 24 height 16
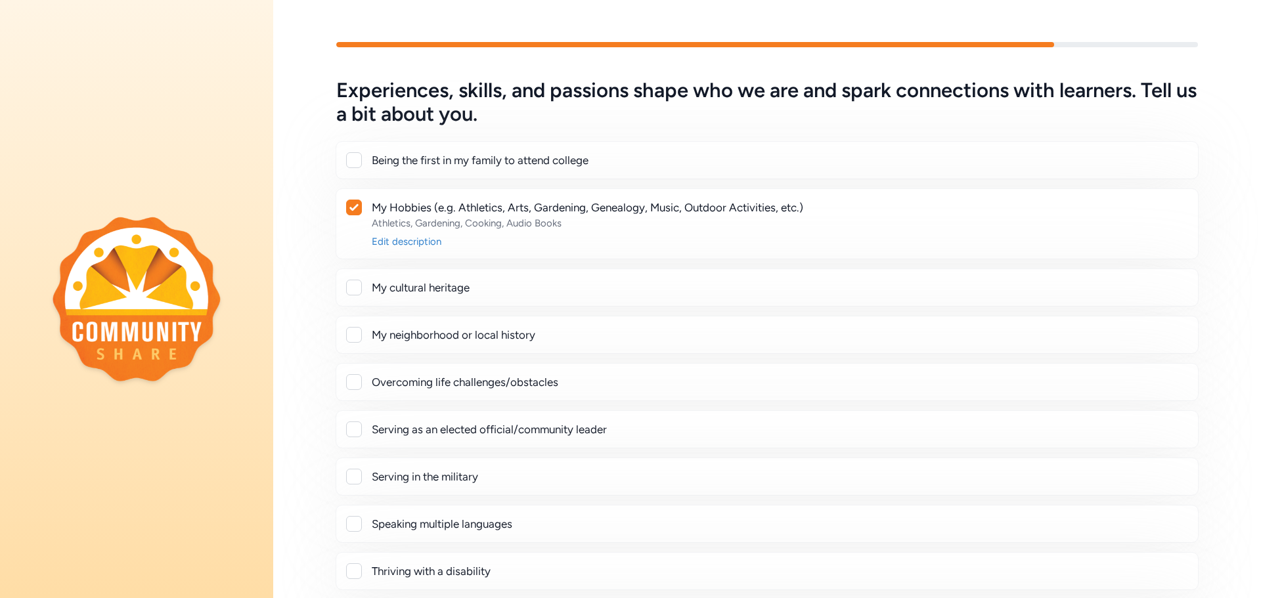
click at [465, 294] on div "My cultural heritage" at bounding box center [780, 288] width 816 height 16
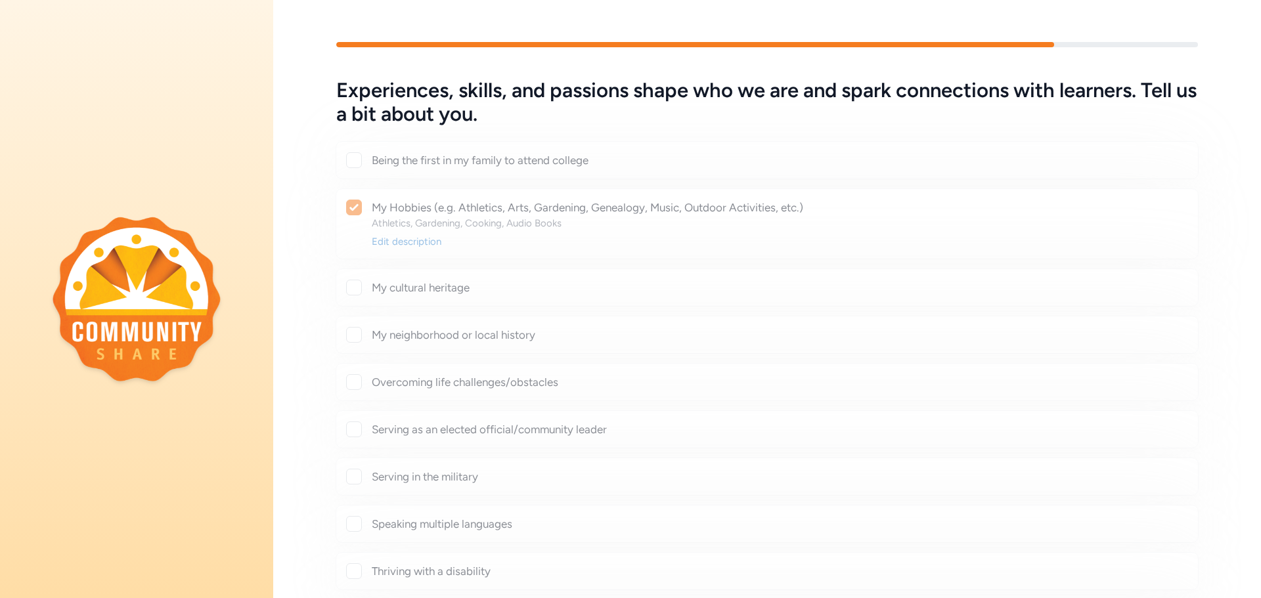
checkbox input "true"
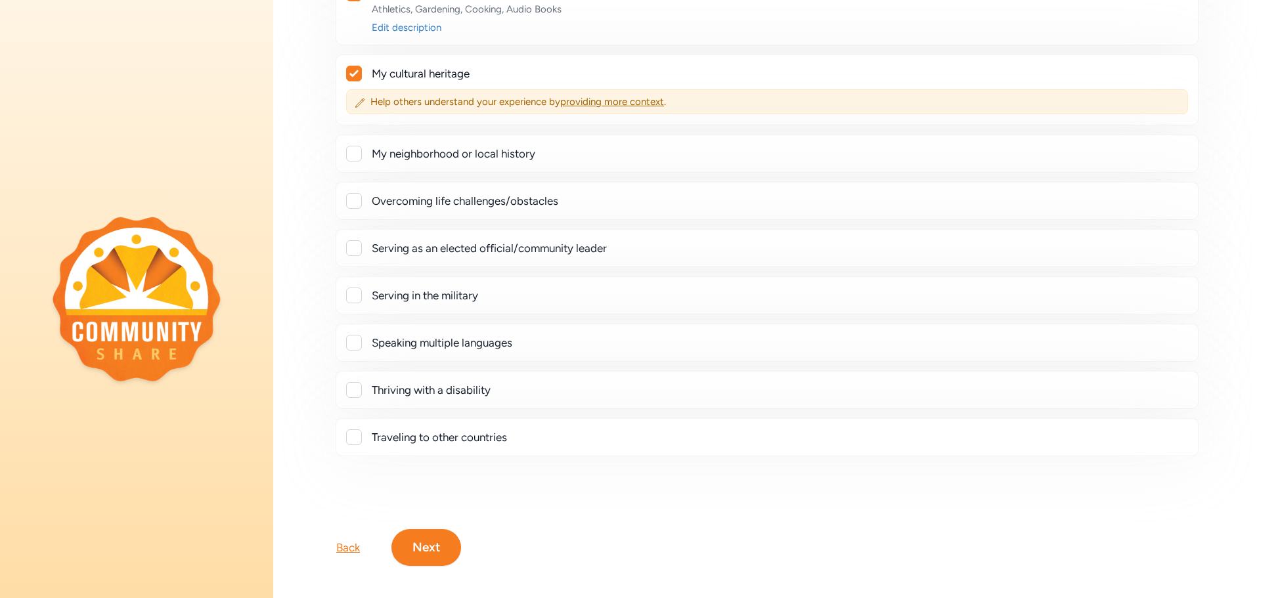
scroll to position [234, 0]
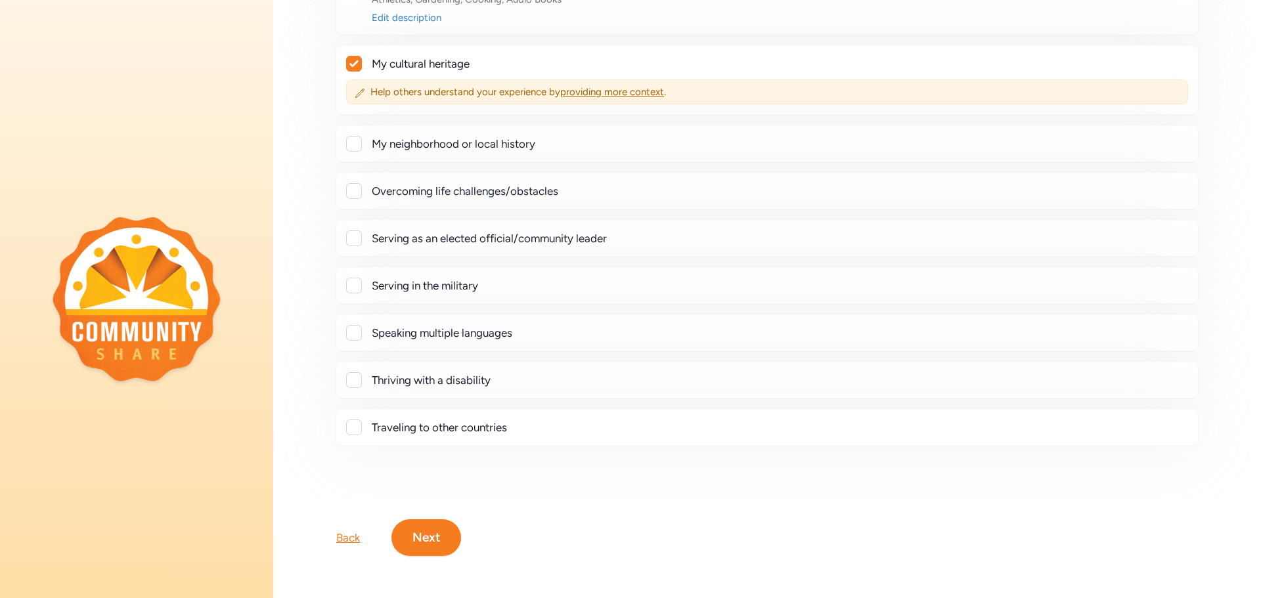
click at [422, 519] on button "Next" at bounding box center [426, 537] width 70 height 37
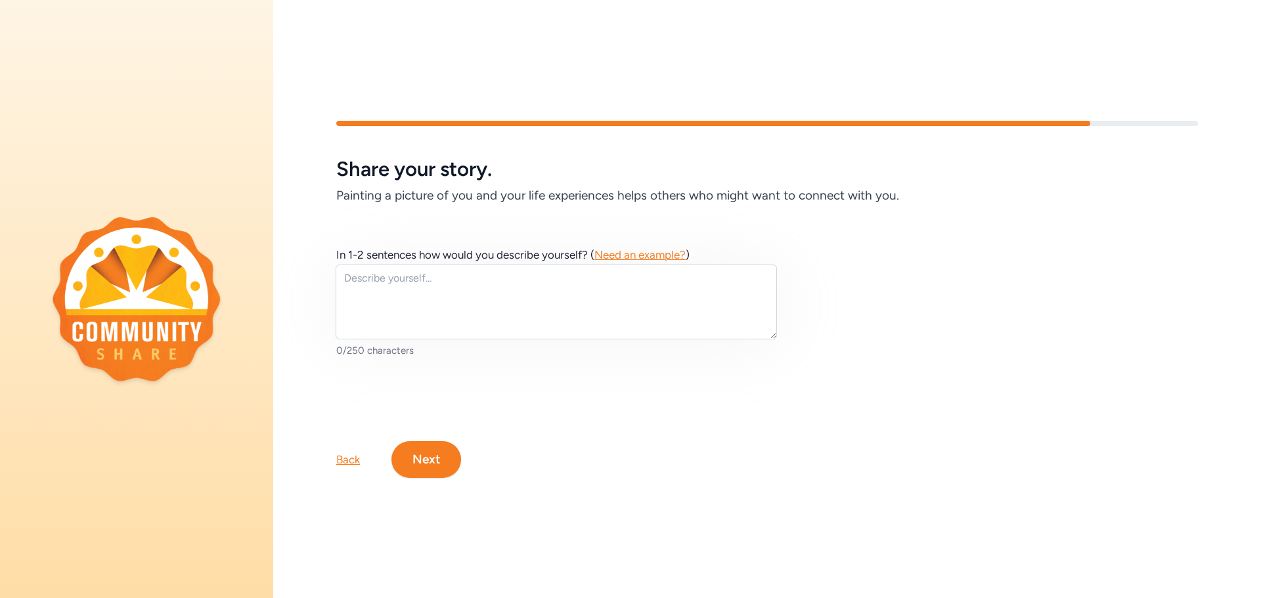
click at [639, 253] on span "Need an example?" at bounding box center [639, 254] width 91 height 13
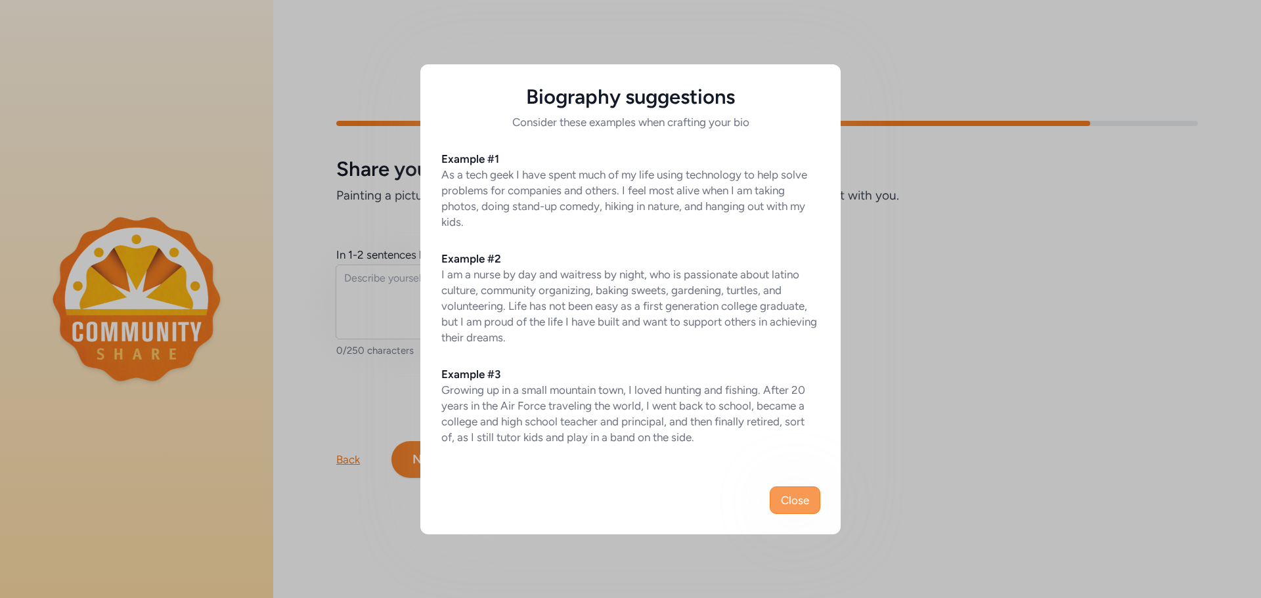
click at [802, 498] on span "Close" at bounding box center [795, 501] width 28 height 16
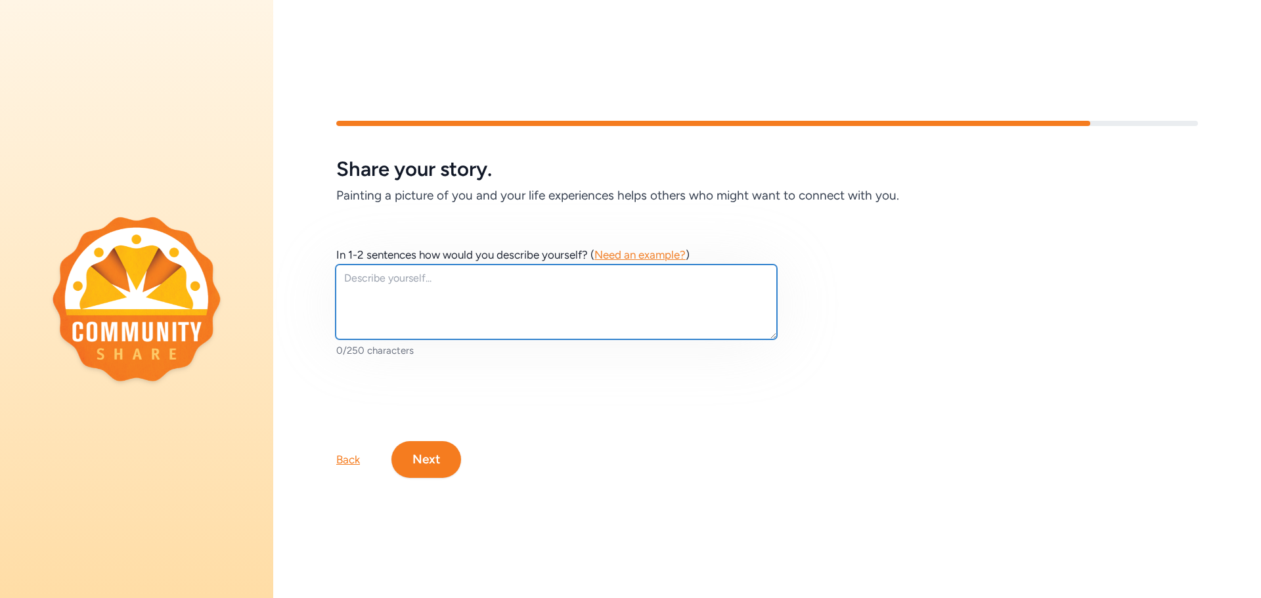
click at [384, 290] on textarea at bounding box center [556, 302] width 441 height 75
click at [395, 275] on textarea "To enrich screen reader interactions, please activate Accessibility in Grammarl…" at bounding box center [556, 302] width 441 height 75
paste textarea "[PERSON_NAME] is an innovative educator who empowers students with hands-on mar…"
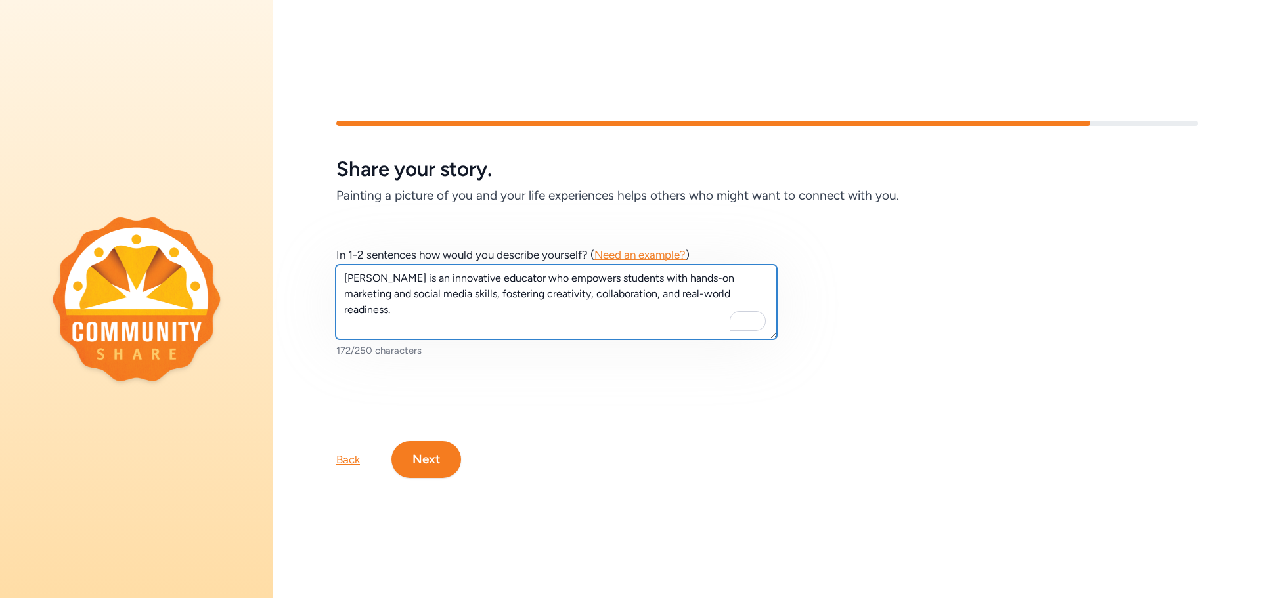
drag, startPoint x: 422, startPoint y: 274, endPoint x: 257, endPoint y: 285, distance: 165.9
click at [257, 285] on div "Share your story. Painting a picture of you and your life experiences helps oth…" at bounding box center [630, 299] width 1261 height 598
click at [385, 276] on textarea "[PERSON_NAME] is an innovative educator who empowers students with hands-on mar…" at bounding box center [556, 302] width 441 height 75
drag, startPoint x: 418, startPoint y: 272, endPoint x: 306, endPoint y: 276, distance: 112.4
click at [306, 276] on div "In 1-2 sentences how would you describe yourself? ( Need an example? ) [PERSON_…" at bounding box center [767, 302] width 988 height 194
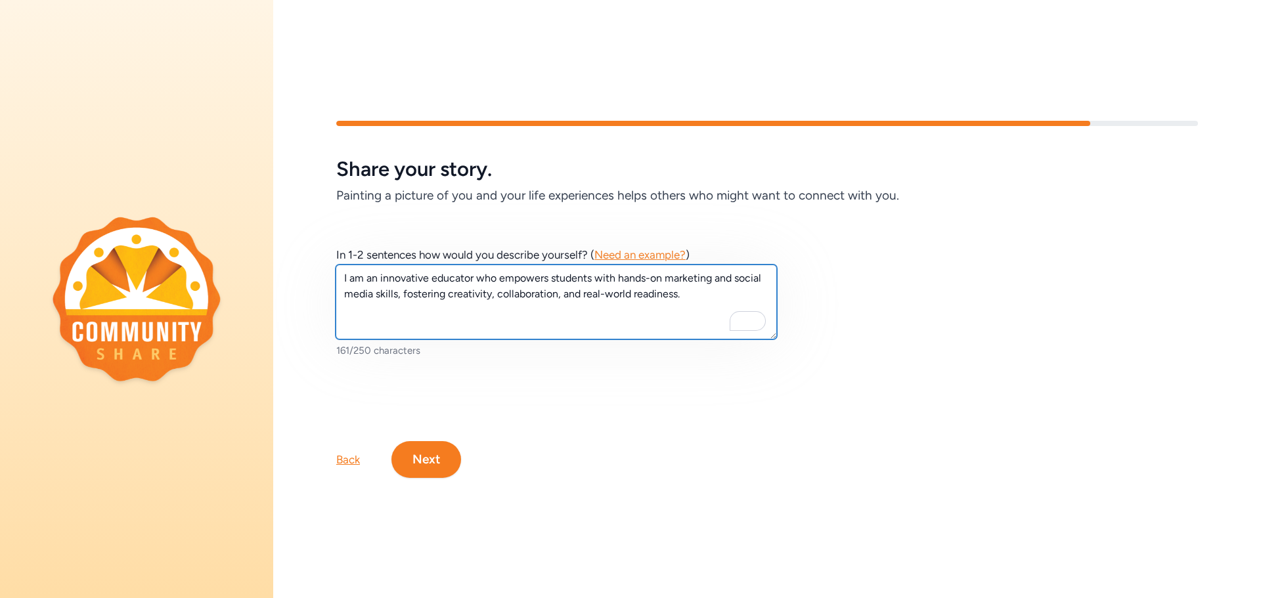
click at [695, 289] on textarea "I am an innovative educator who empowers students with hands-on marketing and s…" at bounding box center [556, 302] width 441 height 75
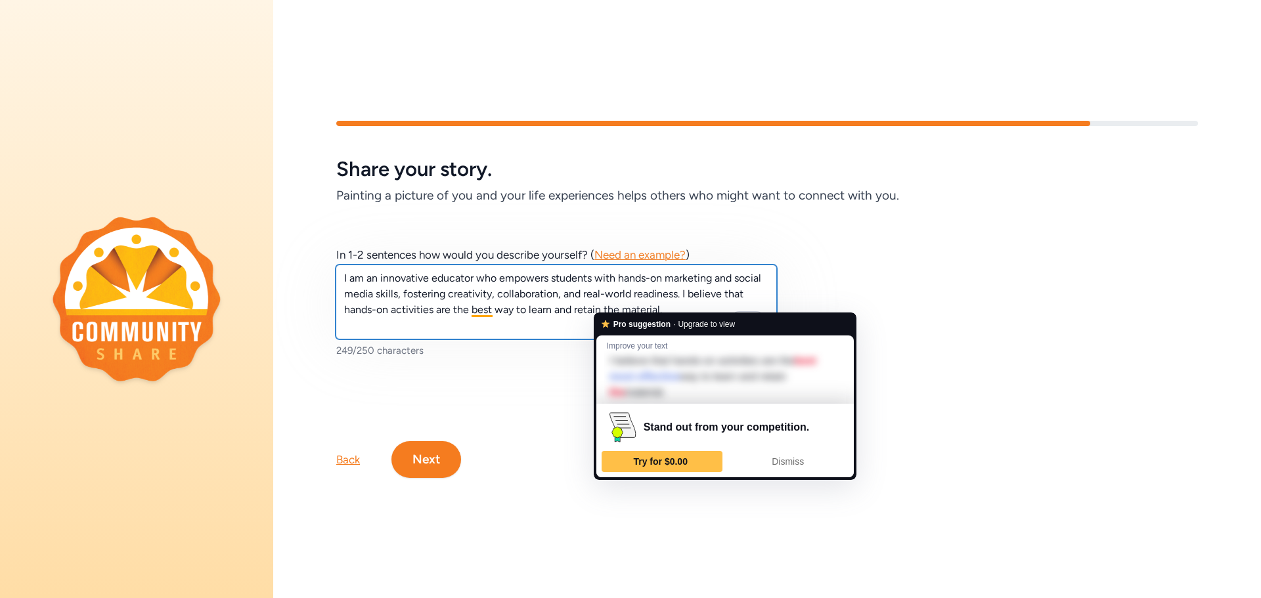
click at [507, 303] on textarea "I am an innovative educator who empowers students with hands-on marketing and s…" at bounding box center [556, 302] width 441 height 75
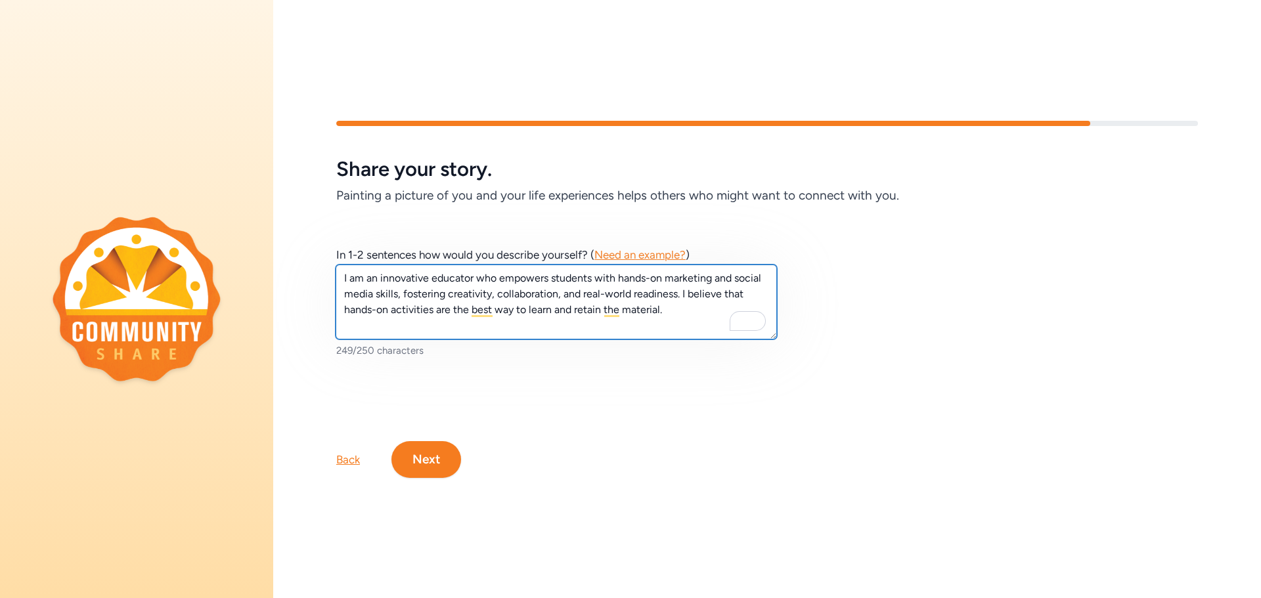
click at [570, 305] on textarea "I am an innovative educator who empowers students with hands-on marketing and s…" at bounding box center [556, 302] width 441 height 75
click at [740, 301] on textarea "I am an innovative educator who empowers students with hands-on marketing and s…" at bounding box center [556, 302] width 441 height 75
type textarea "I am an innovative educator who empowers students with hands-on marketing and s…"
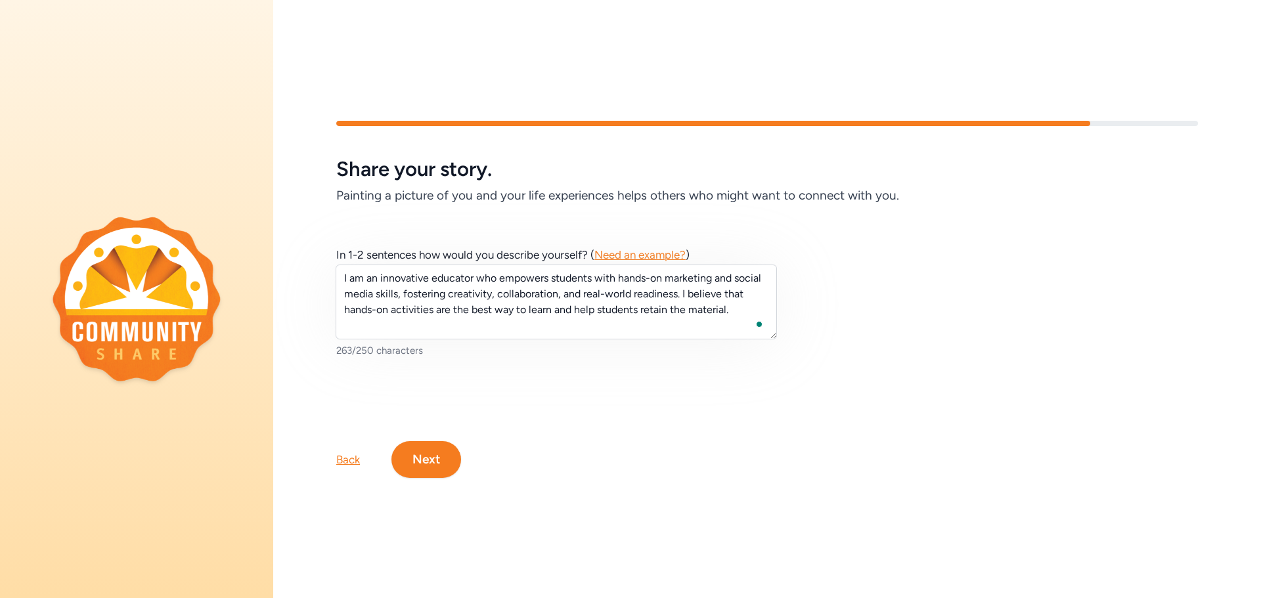
click at [435, 448] on button "Next" at bounding box center [426, 459] width 70 height 37
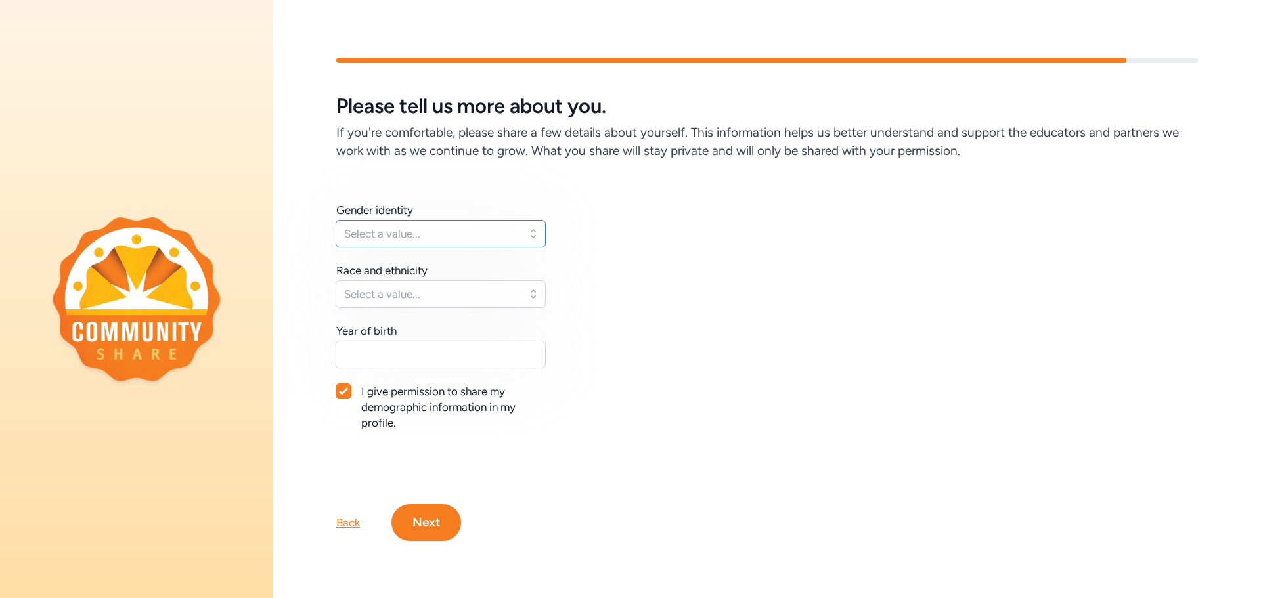
click at [399, 220] on button "Select a value..." at bounding box center [441, 234] width 210 height 28
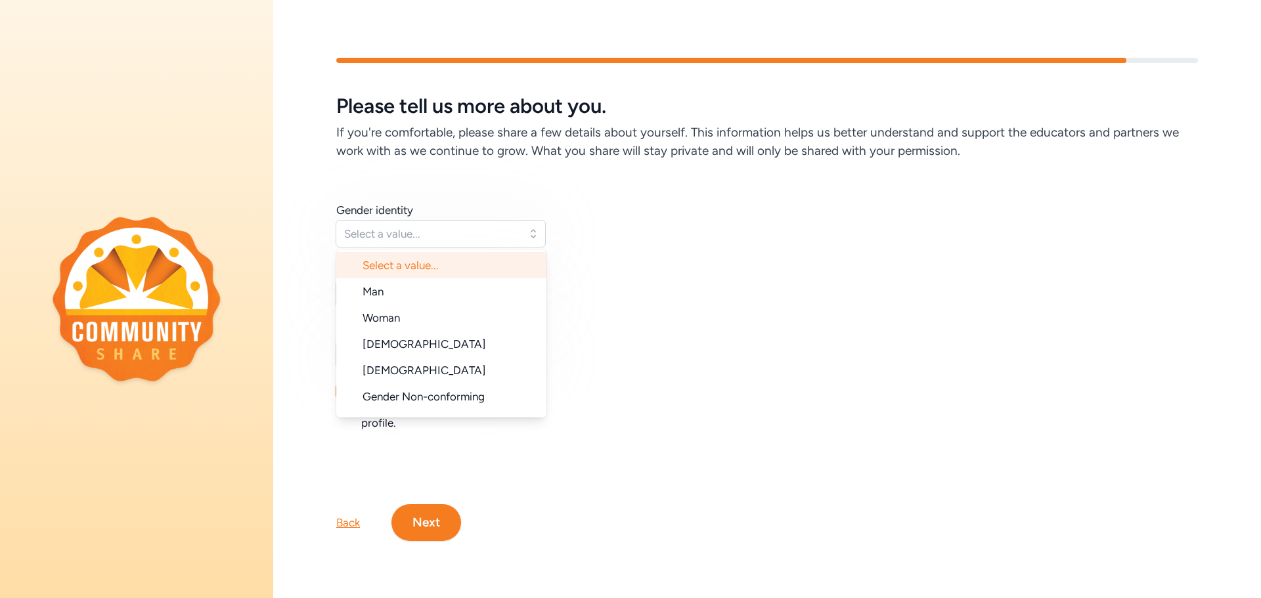
click at [402, 317] on li "Woman" at bounding box center [441, 318] width 210 height 26
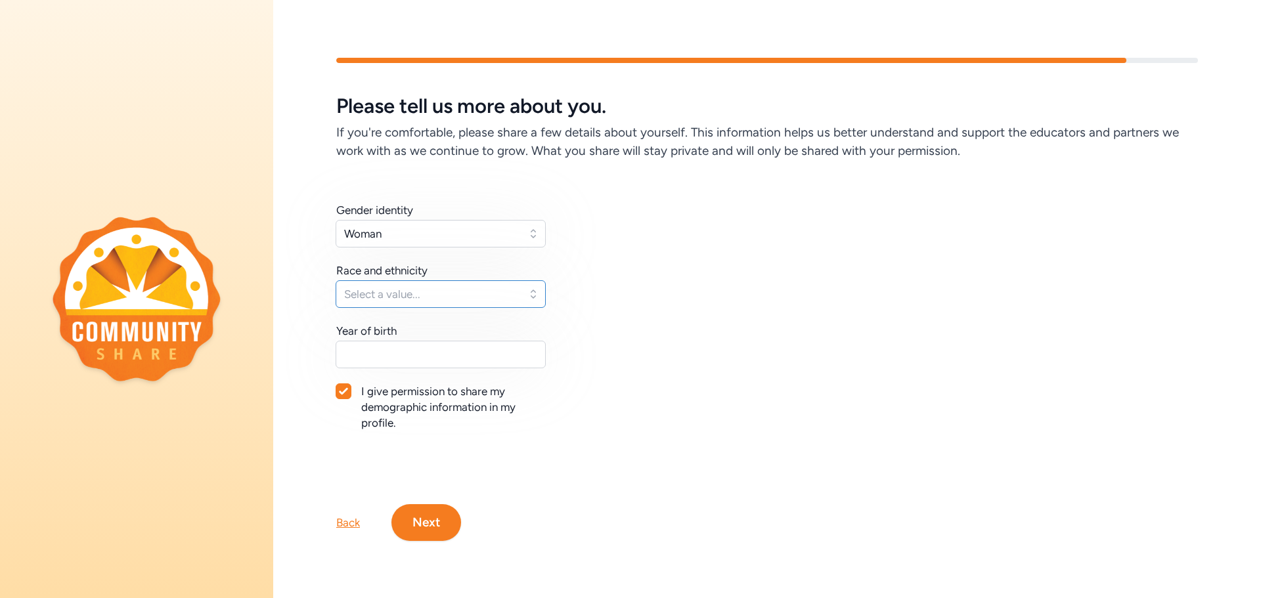
click at [402, 290] on span "Select a value..." at bounding box center [431, 294] width 175 height 16
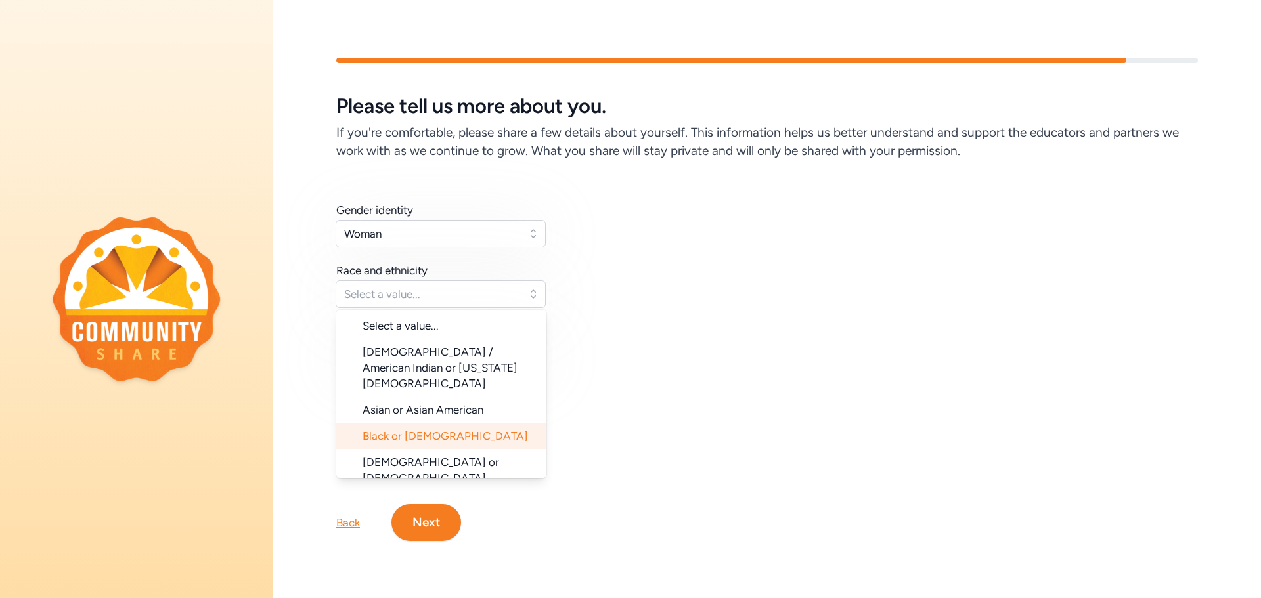
click at [458, 430] on span "Black or [DEMOGRAPHIC_DATA]" at bounding box center [445, 436] width 165 height 13
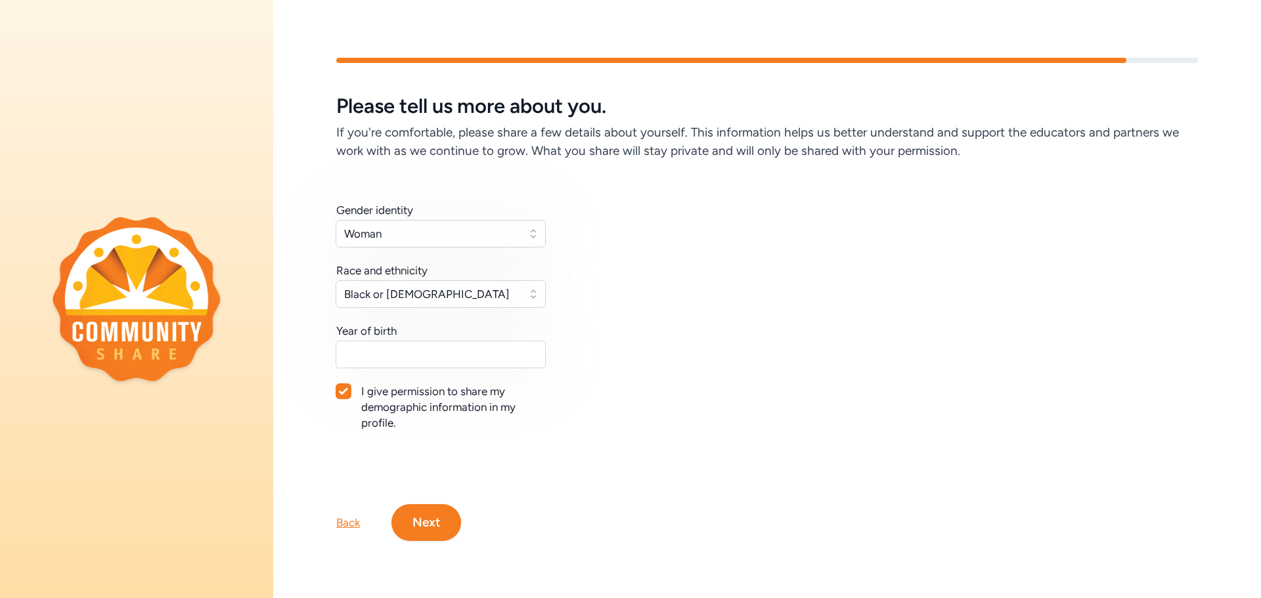
click at [417, 333] on div "Year of birth" at bounding box center [441, 331] width 210 height 16
click at [403, 324] on div "Year of birth" at bounding box center [441, 331] width 210 height 16
click at [382, 329] on div "Year of birth" at bounding box center [366, 331] width 60 height 16
click at [357, 332] on div "Year of birth" at bounding box center [366, 331] width 60 height 16
click at [358, 341] on input "text" at bounding box center [441, 355] width 210 height 28
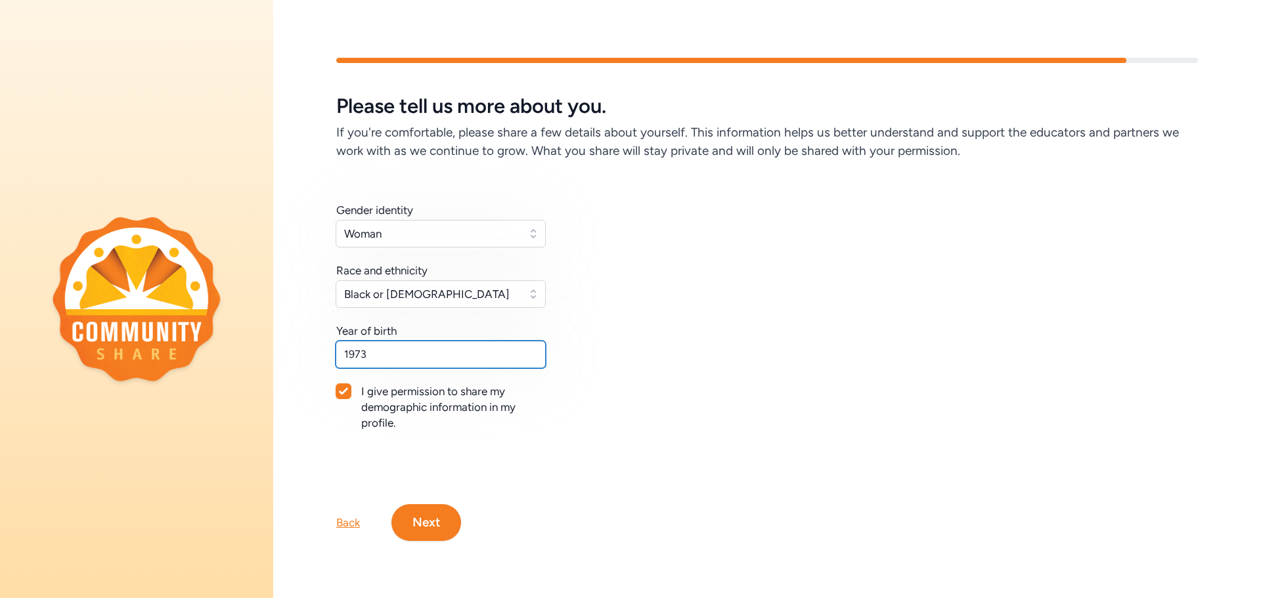
type input "1973"
click at [340, 387] on icon at bounding box center [343, 391] width 9 height 8
checkbox input "false"
click at [416, 520] on button "Next" at bounding box center [426, 522] width 70 height 37
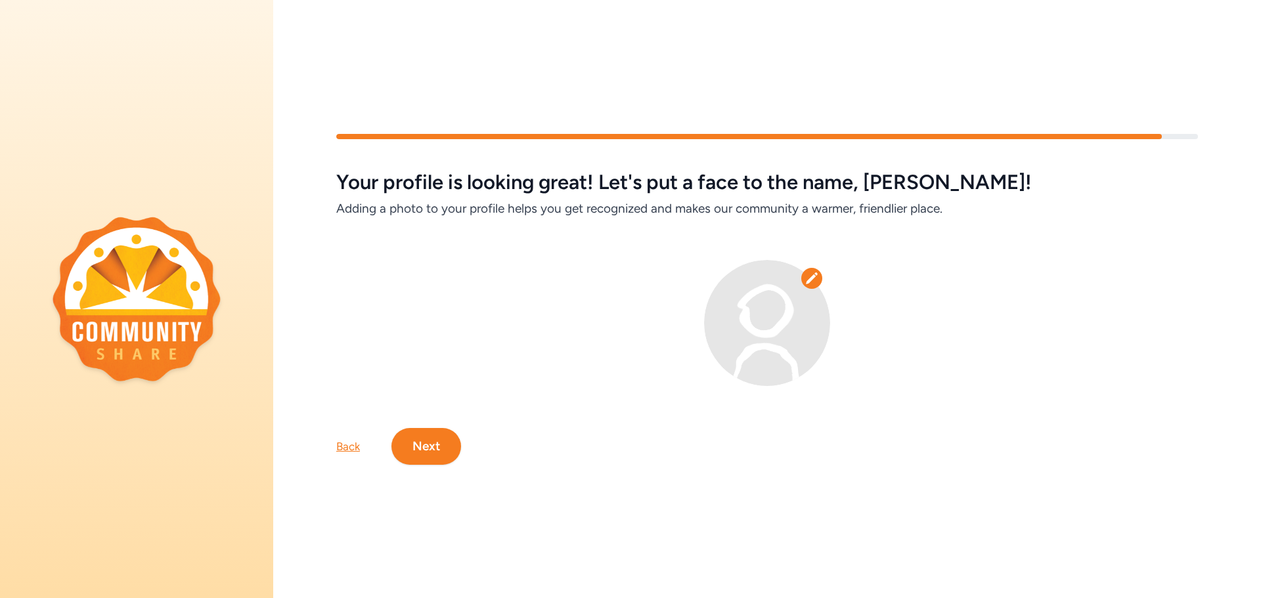
click at [420, 437] on button "Next" at bounding box center [426, 446] width 70 height 37
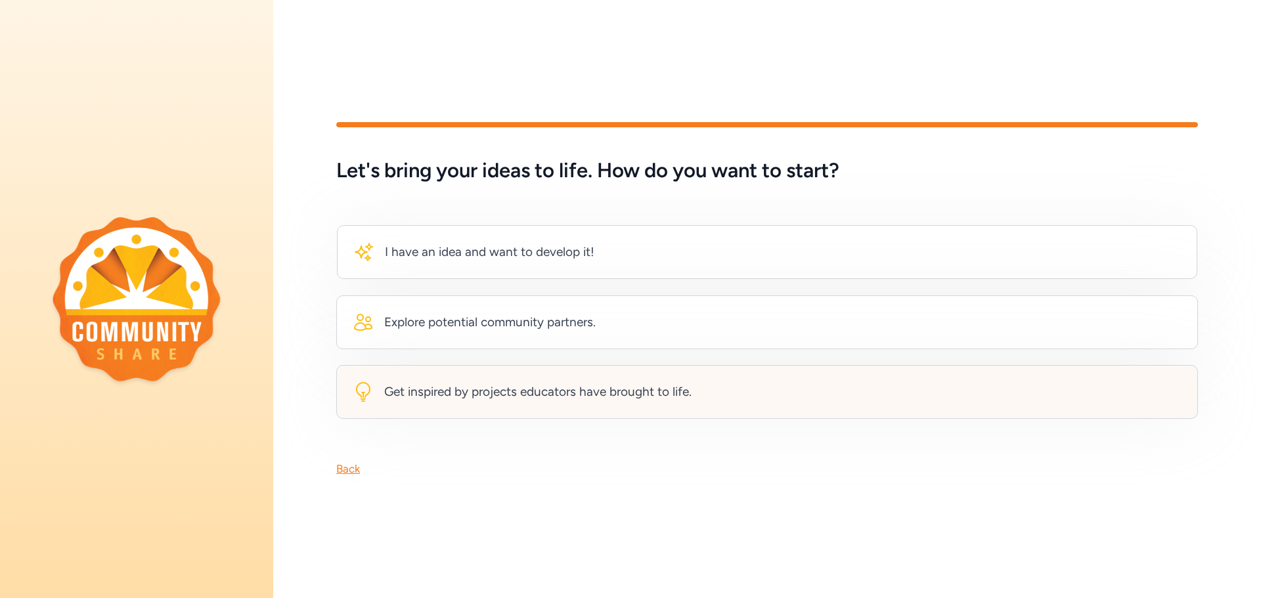
click at [497, 384] on div "Get inspired by projects educators have brought to life." at bounding box center [537, 392] width 307 height 18
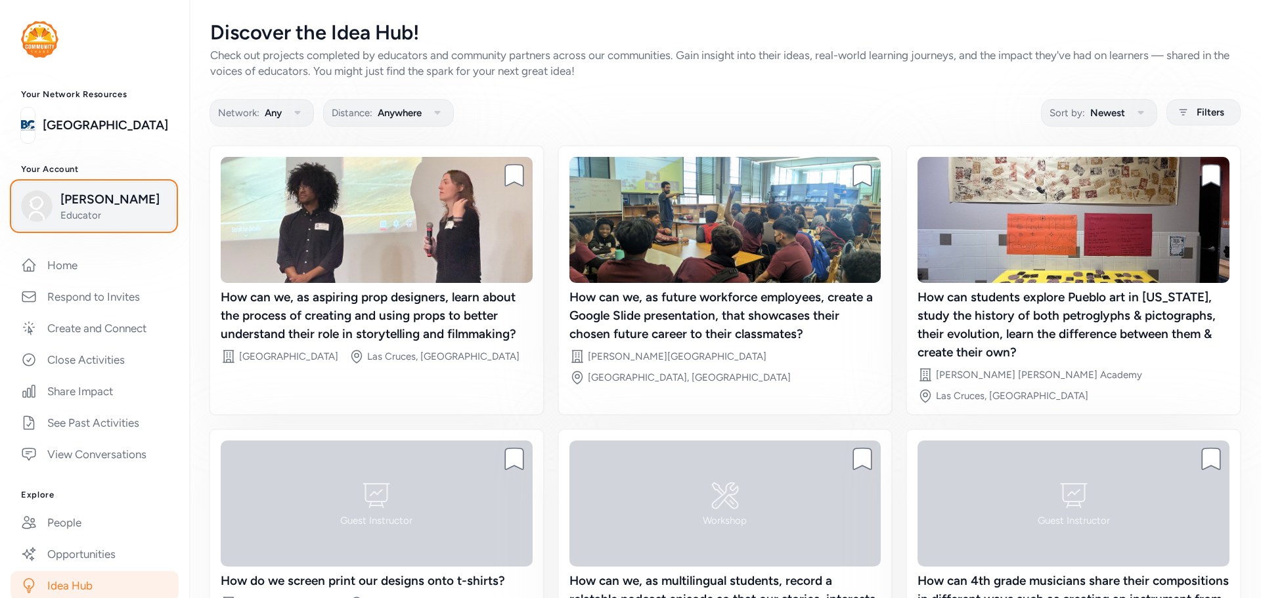
click at [49, 205] on img "button" at bounding box center [37, 206] width 32 height 32
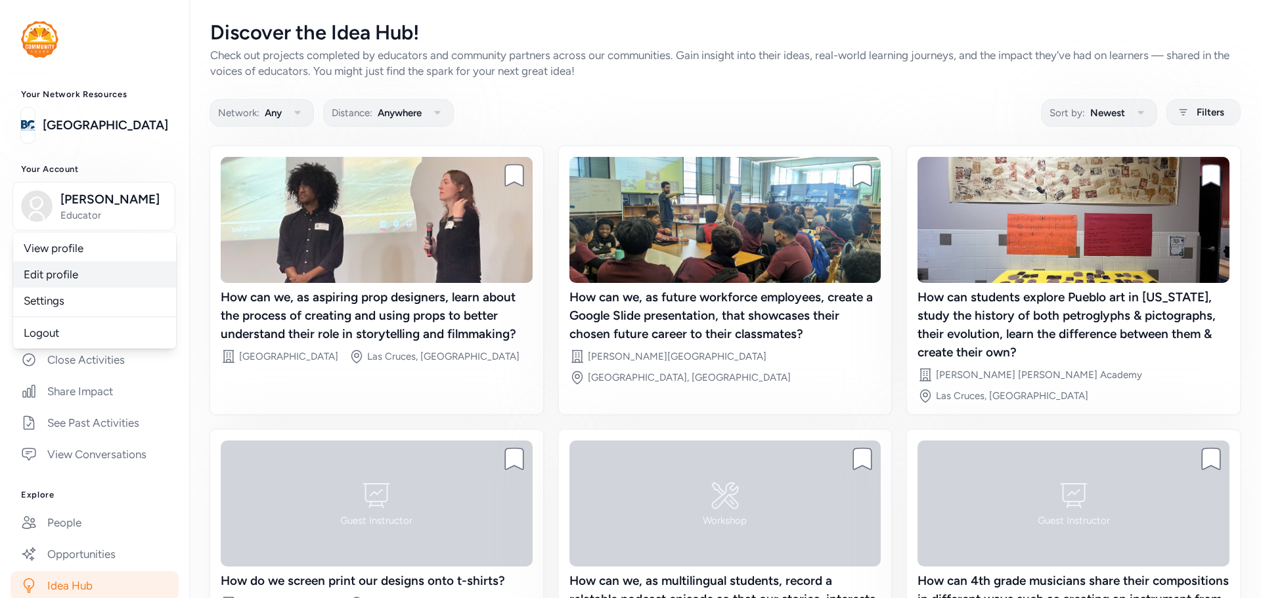
click at [51, 269] on link "Edit profile" at bounding box center [94, 274] width 163 height 26
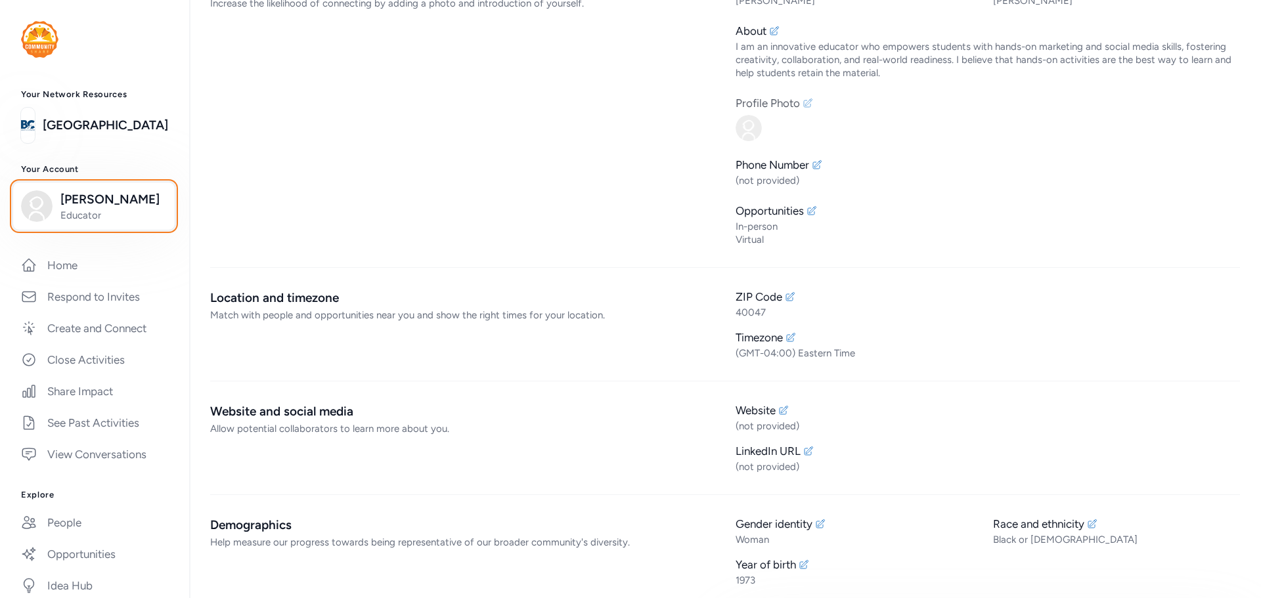
scroll to position [66, 0]
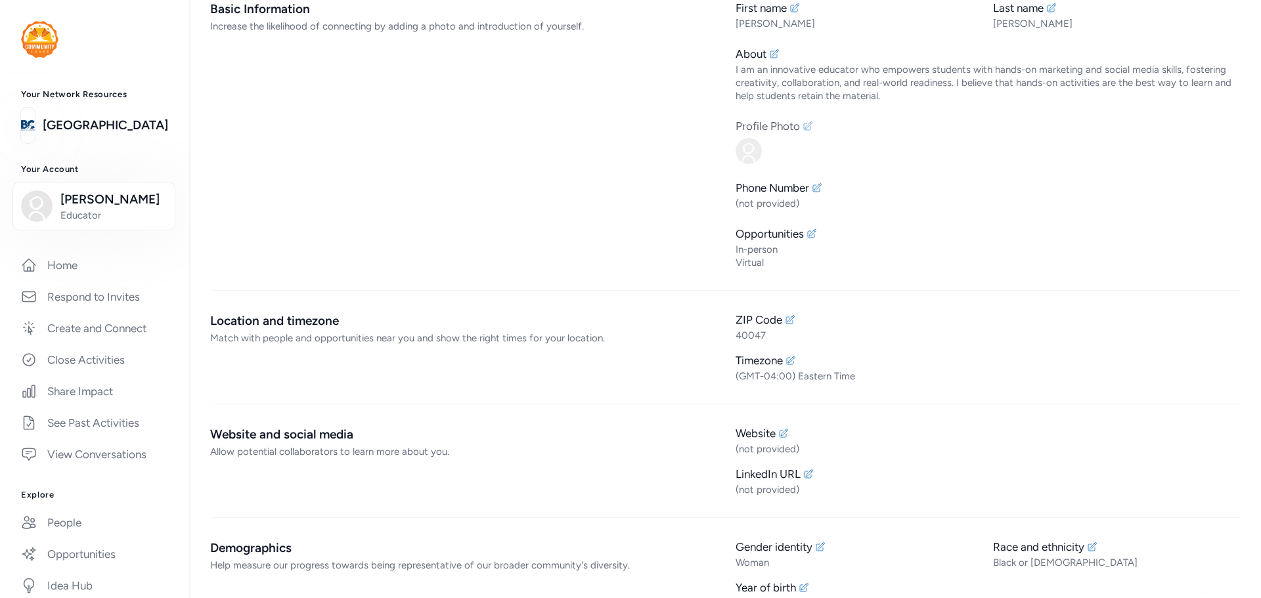
click at [801, 131] on div "Profile Photo" at bounding box center [988, 126] width 504 height 16
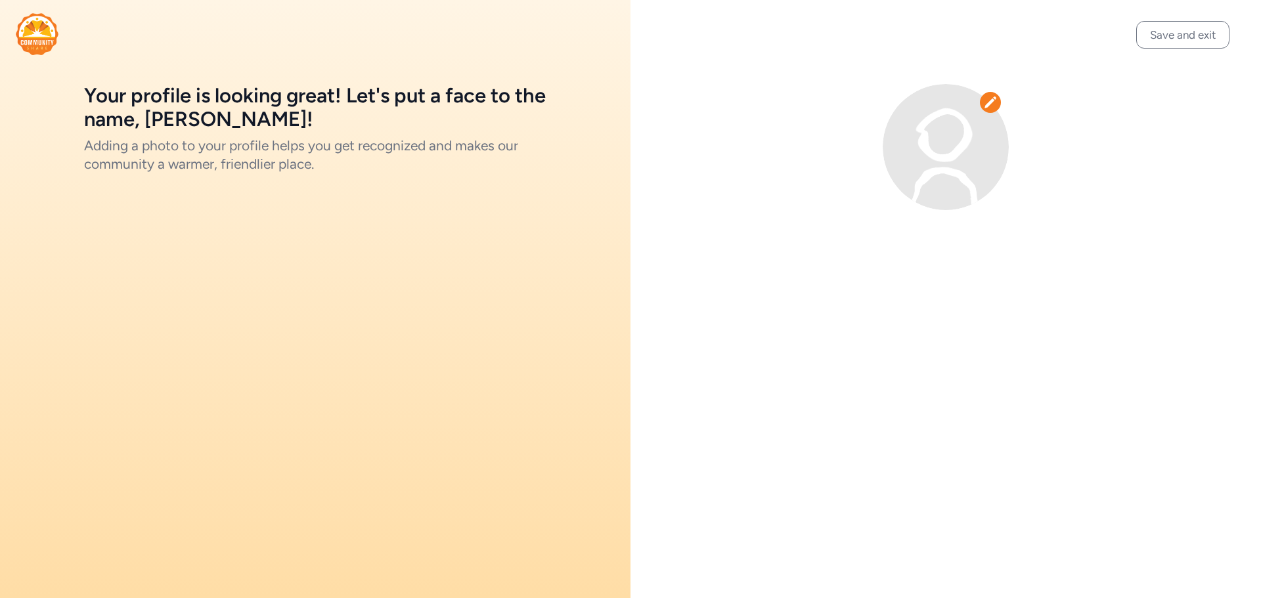
click at [963, 119] on img at bounding box center [946, 147] width 126 height 126
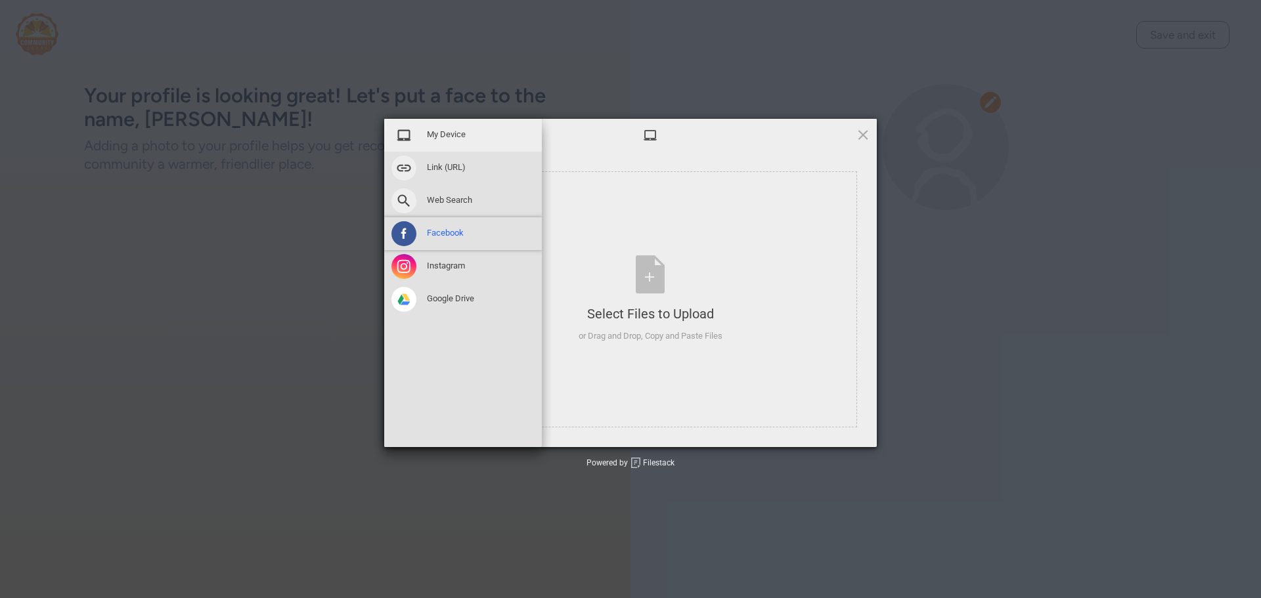
click at [400, 231] on span at bounding box center [403, 233] width 25 height 25
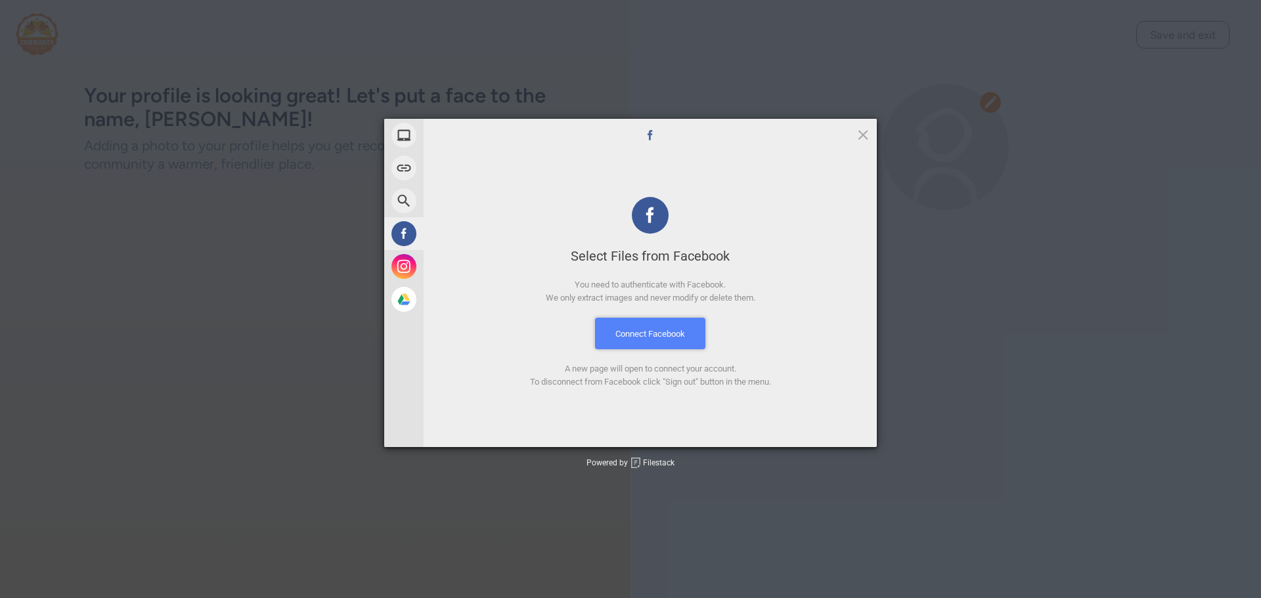
click at [659, 326] on button "Connect Facebook" at bounding box center [650, 334] width 110 height 32
